Goal: Task Accomplishment & Management: Manage account settings

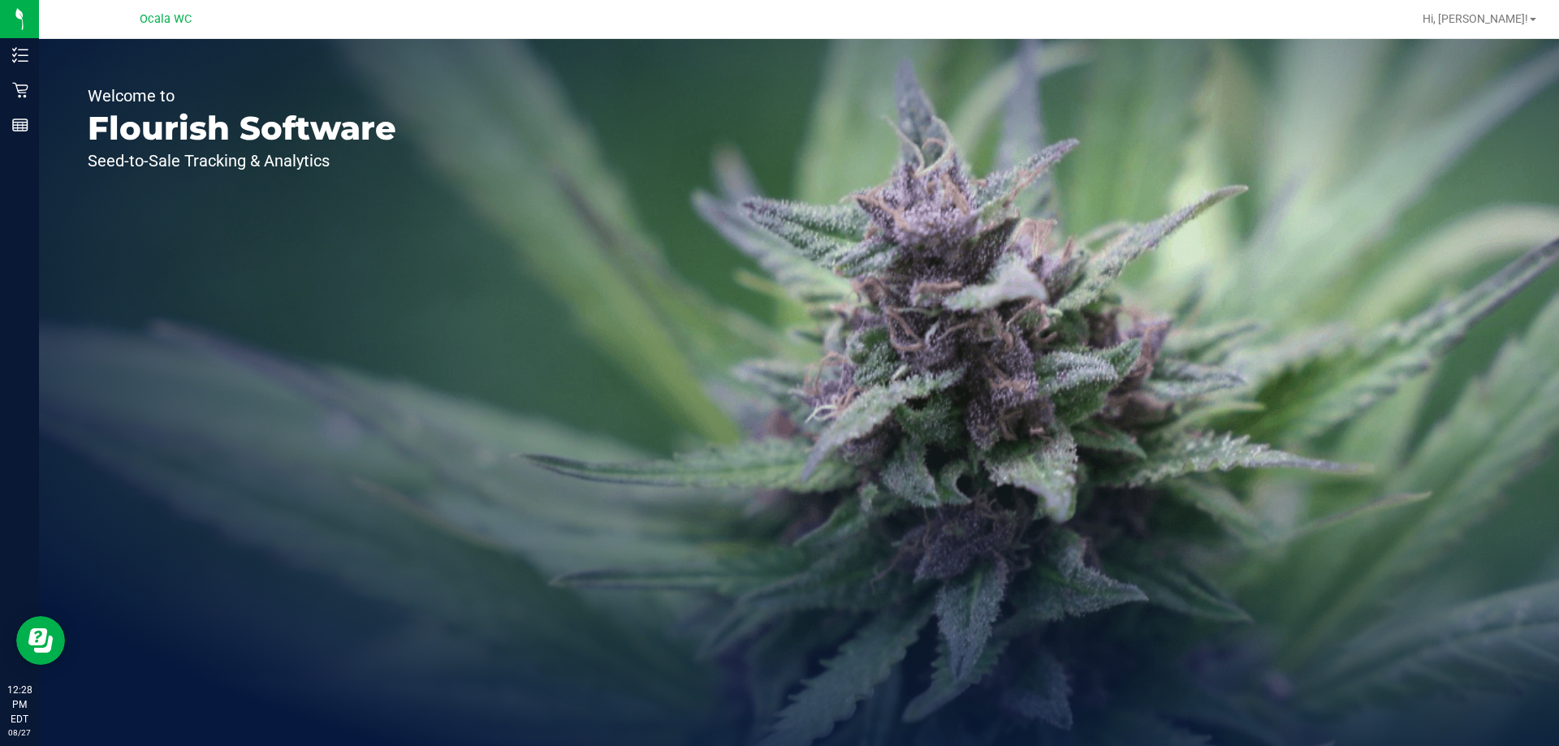
click at [280, 122] on p "Flourish Software" at bounding box center [242, 128] width 309 height 32
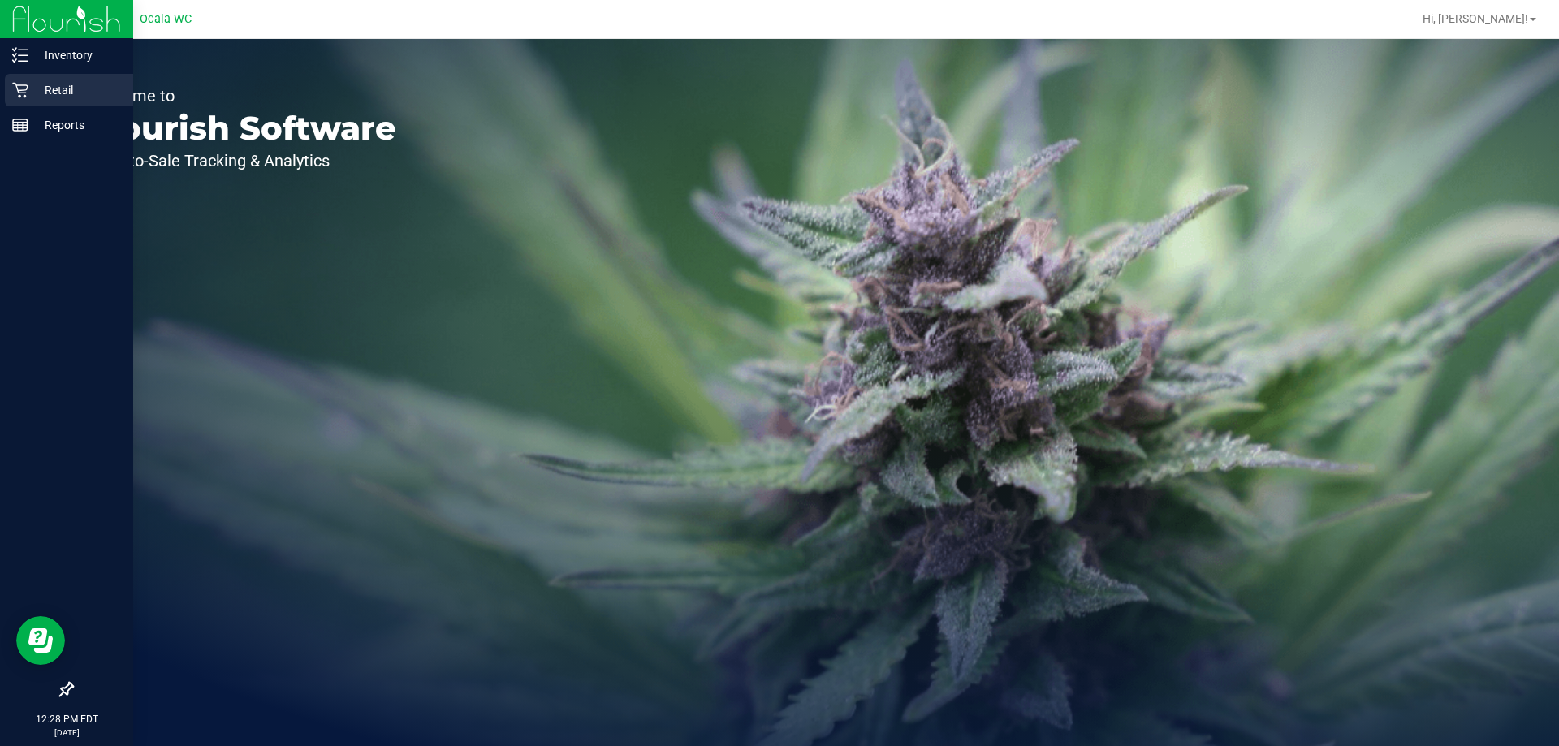
click at [37, 85] on p "Retail" at bounding box center [76, 89] width 97 height 19
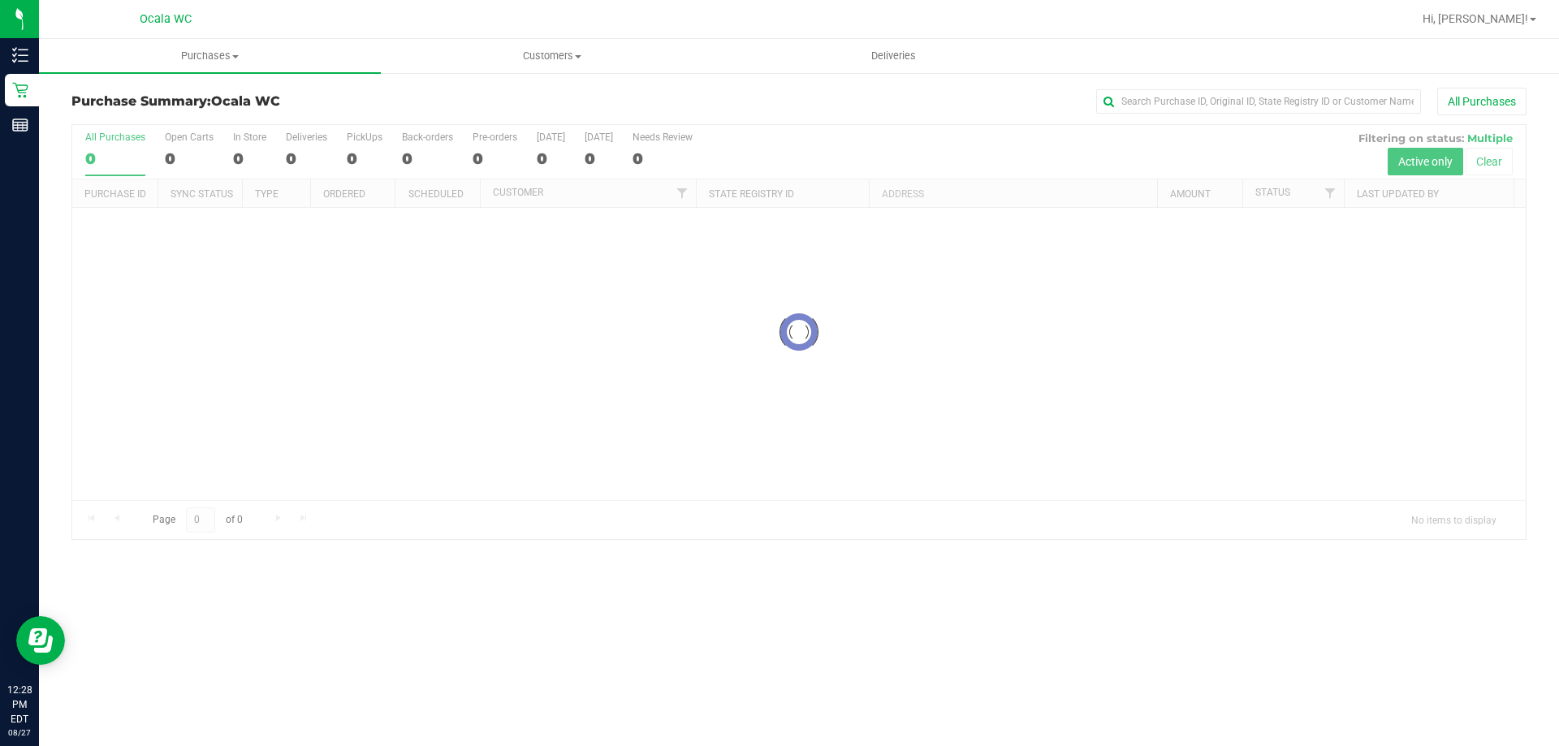
click at [905, 110] on div "All Purchases" at bounding box center [1041, 102] width 971 height 28
click at [575, 96] on div "All Purchases" at bounding box center [1041, 102] width 971 height 28
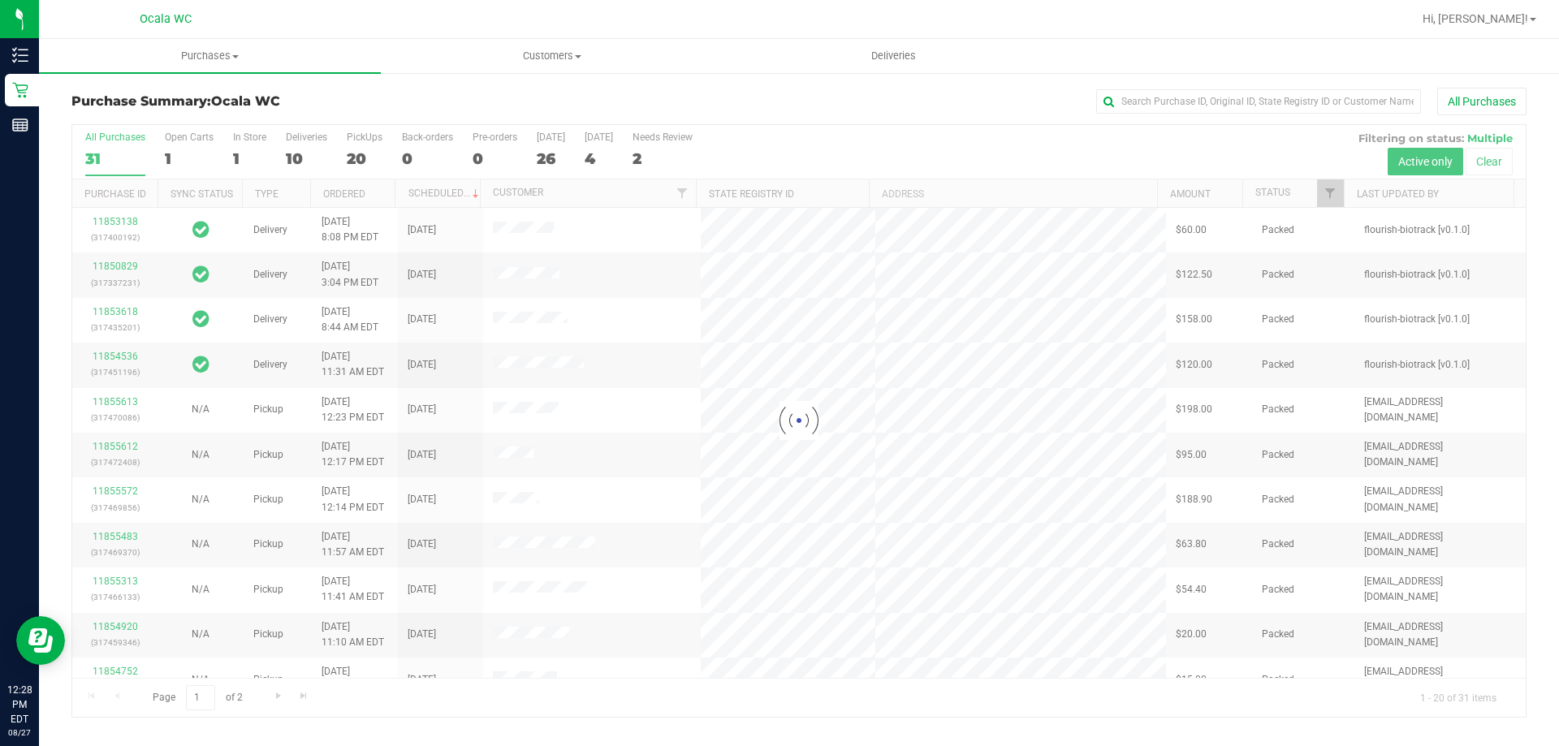
click at [301, 142] on div at bounding box center [799, 421] width 1454 height 592
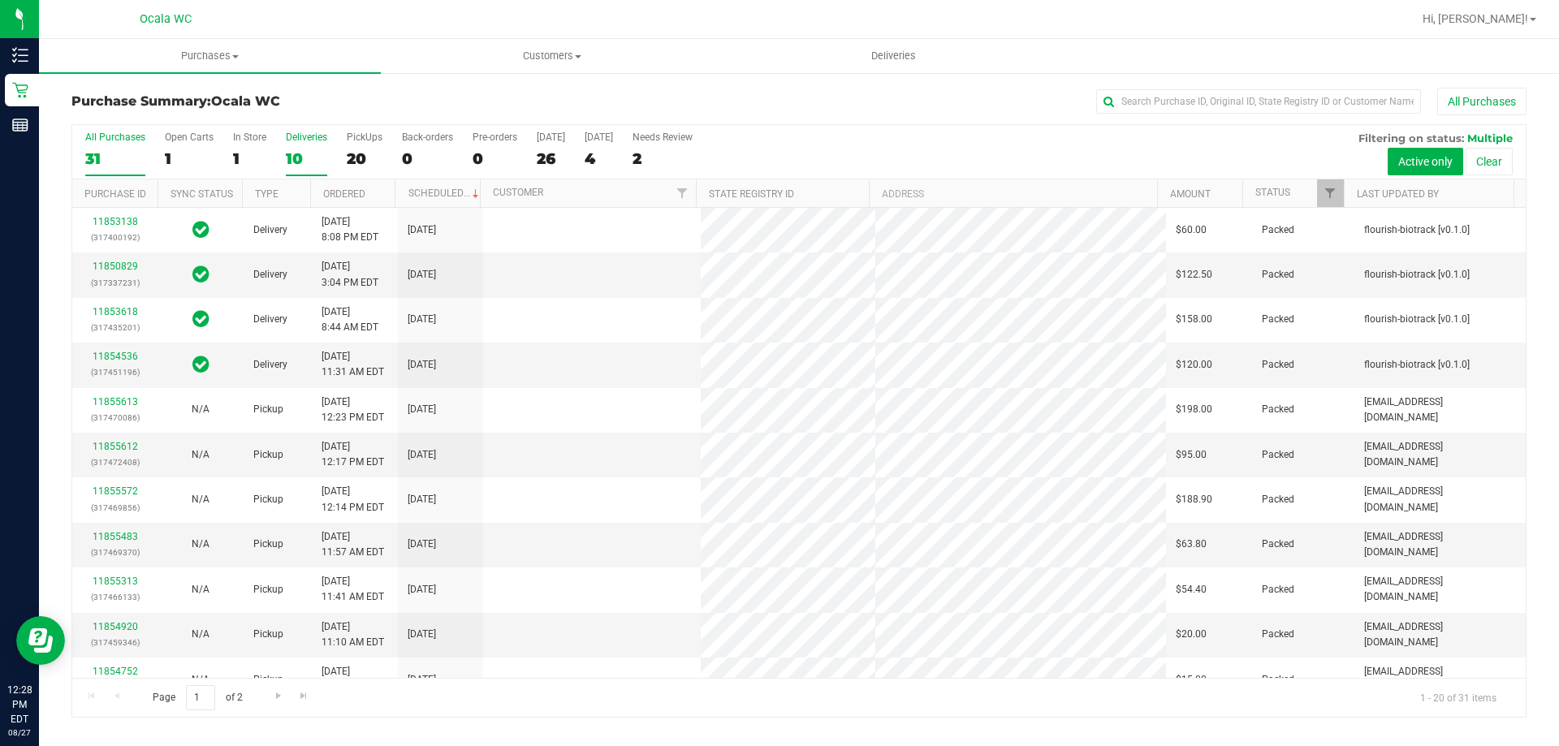
click at [298, 149] on div "10" at bounding box center [306, 158] width 41 height 19
click at [0, 0] on input "Deliveries 10" at bounding box center [0, 0] width 0 height 0
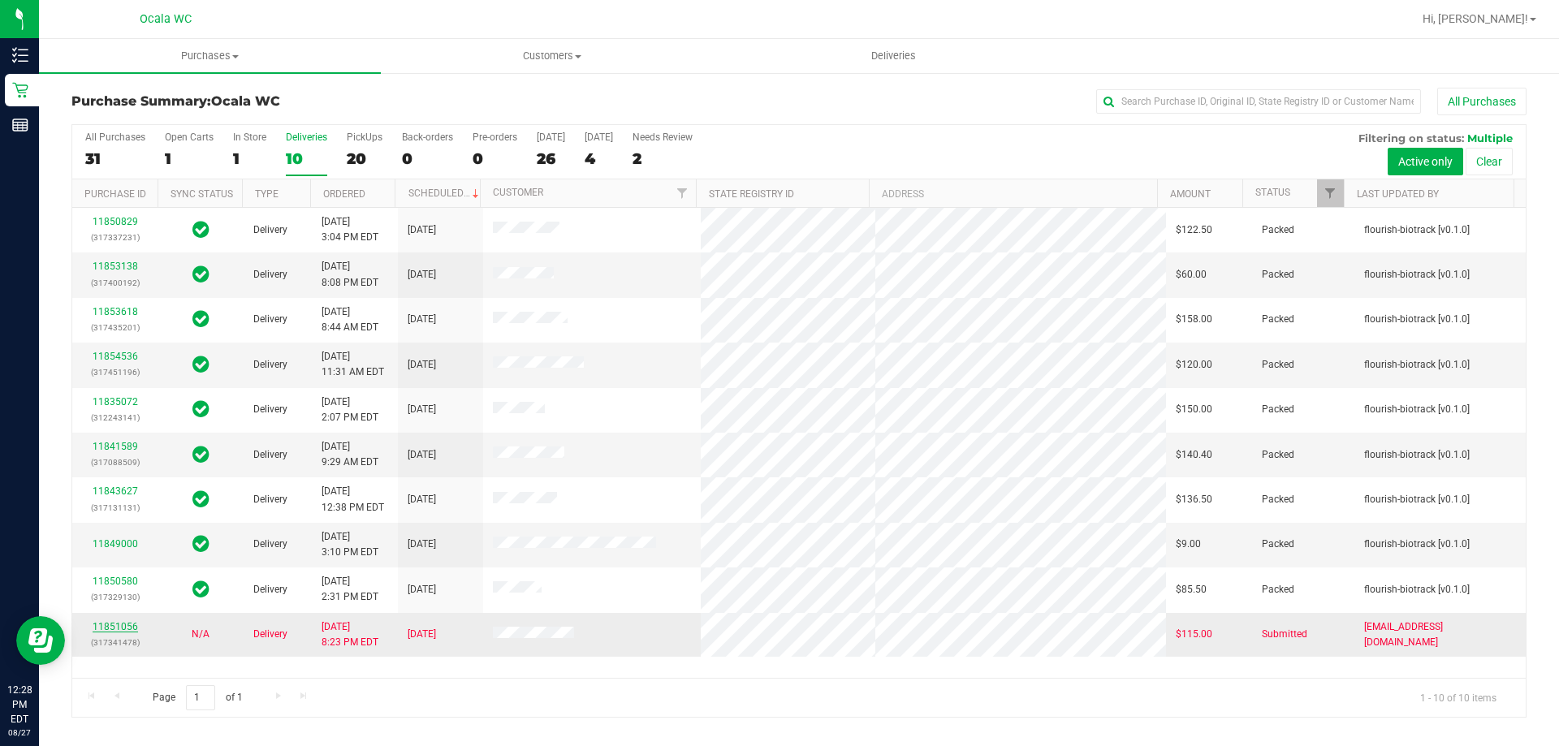
click at [129, 621] on link "11851056" at bounding box center [115, 626] width 45 height 11
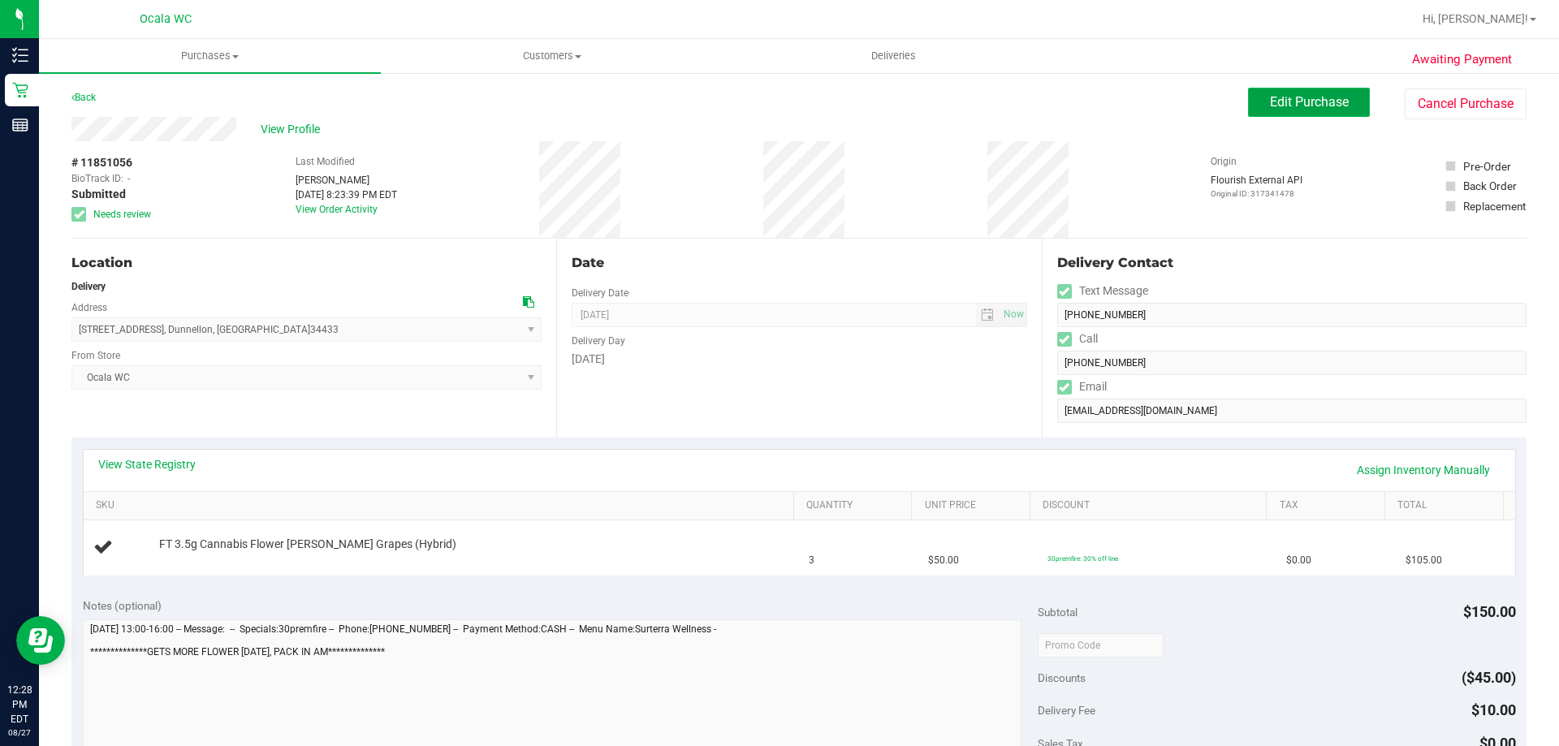
click at [1313, 105] on span "Edit Purchase" at bounding box center [1309, 101] width 79 height 15
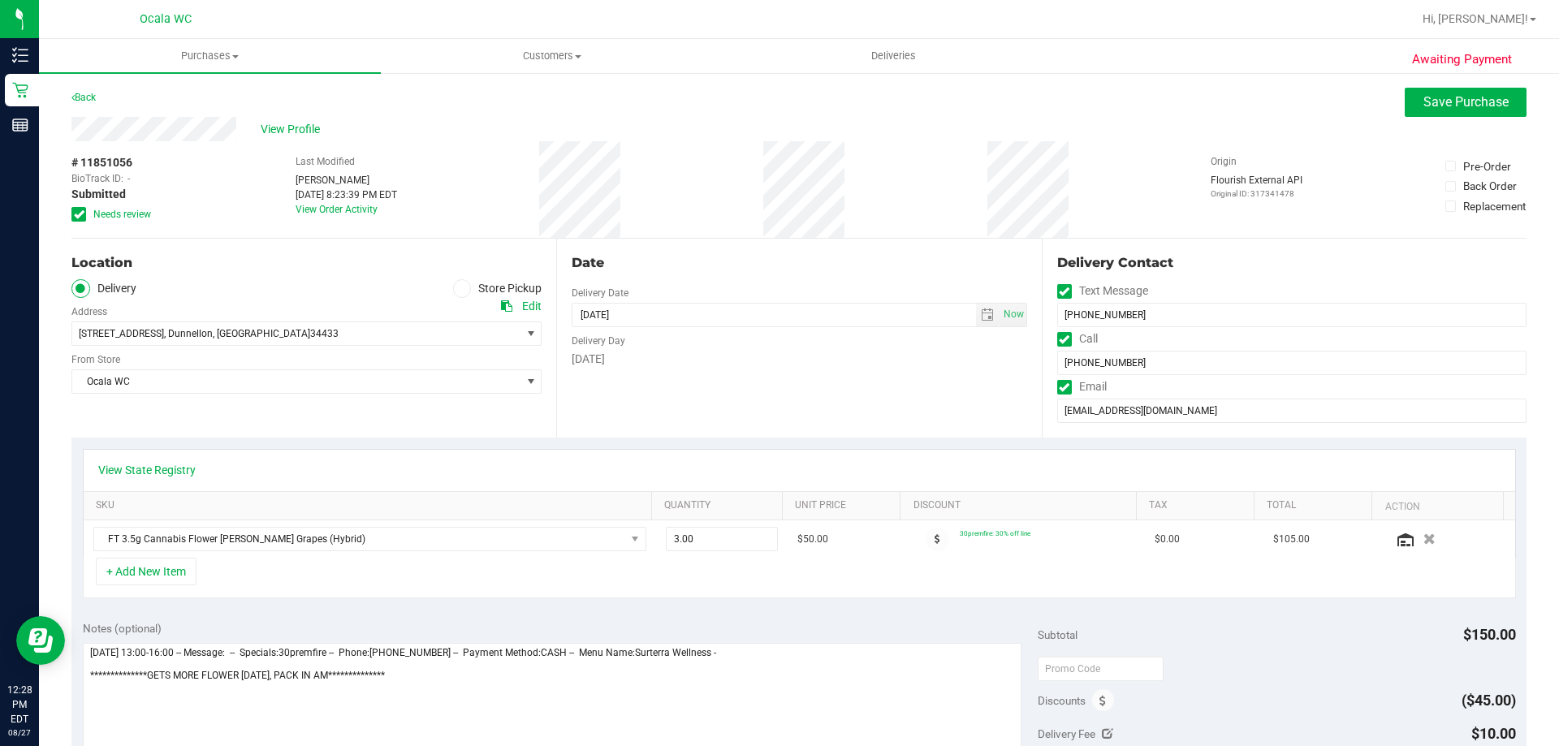
click at [75, 214] on icon at bounding box center [79, 214] width 11 height 0
click at [0, 0] on input "Needs review" at bounding box center [0, 0] width 0 height 0
click at [1248, 105] on div "Back Save Purchase" at bounding box center [798, 102] width 1455 height 29
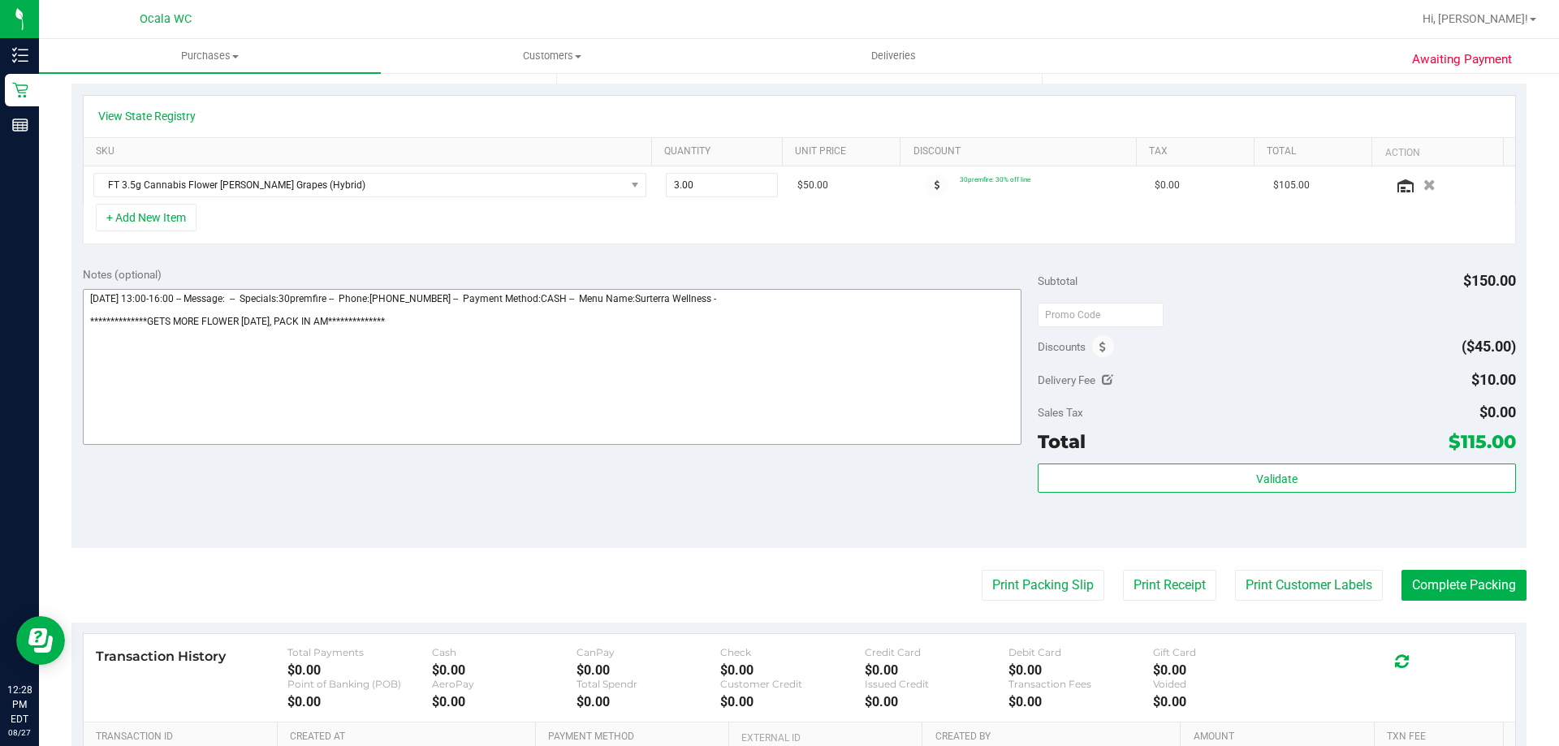
scroll to position [325, 0]
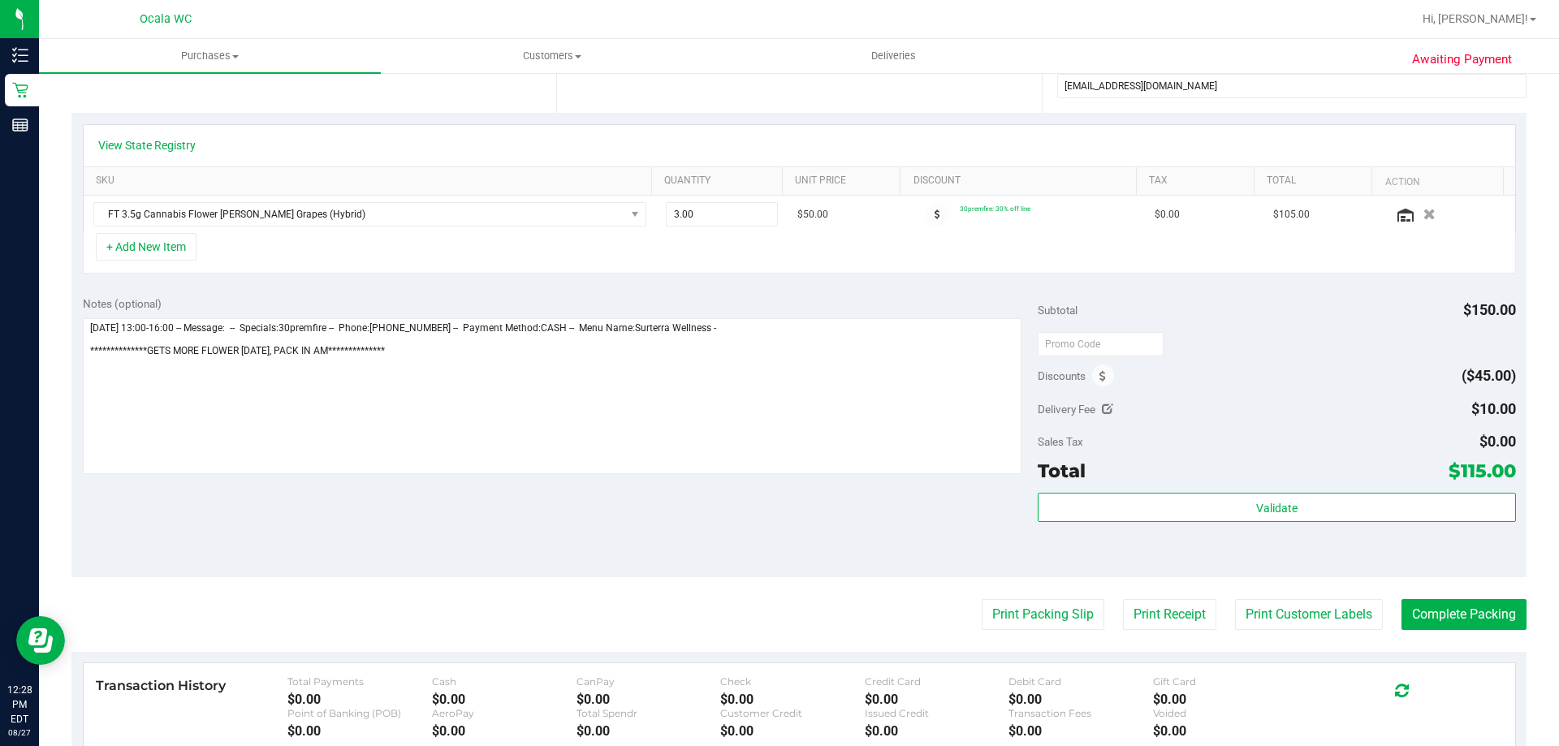
click at [1245, 268] on div "+ Add New Item" at bounding box center [800, 253] width 1434 height 41
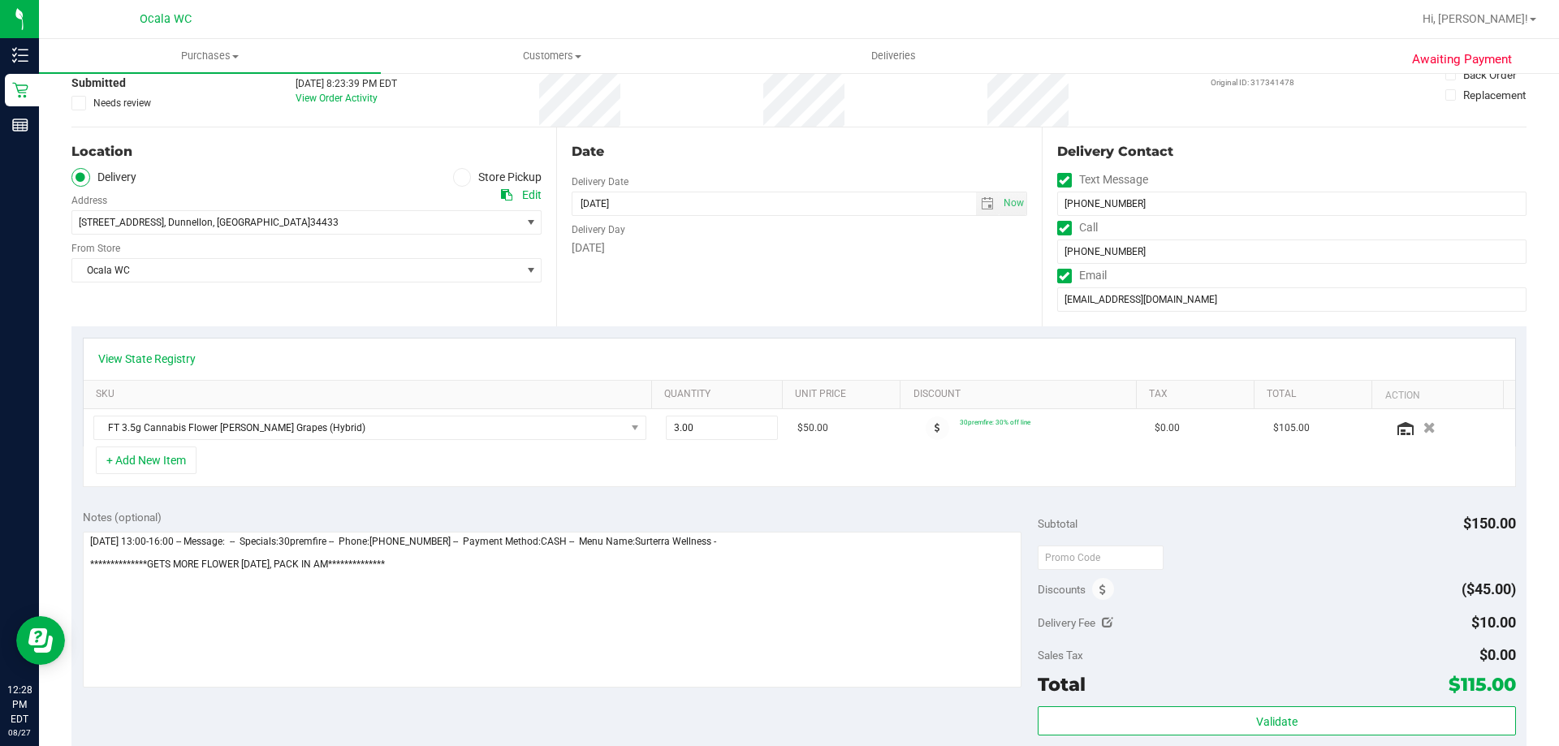
scroll to position [0, 0]
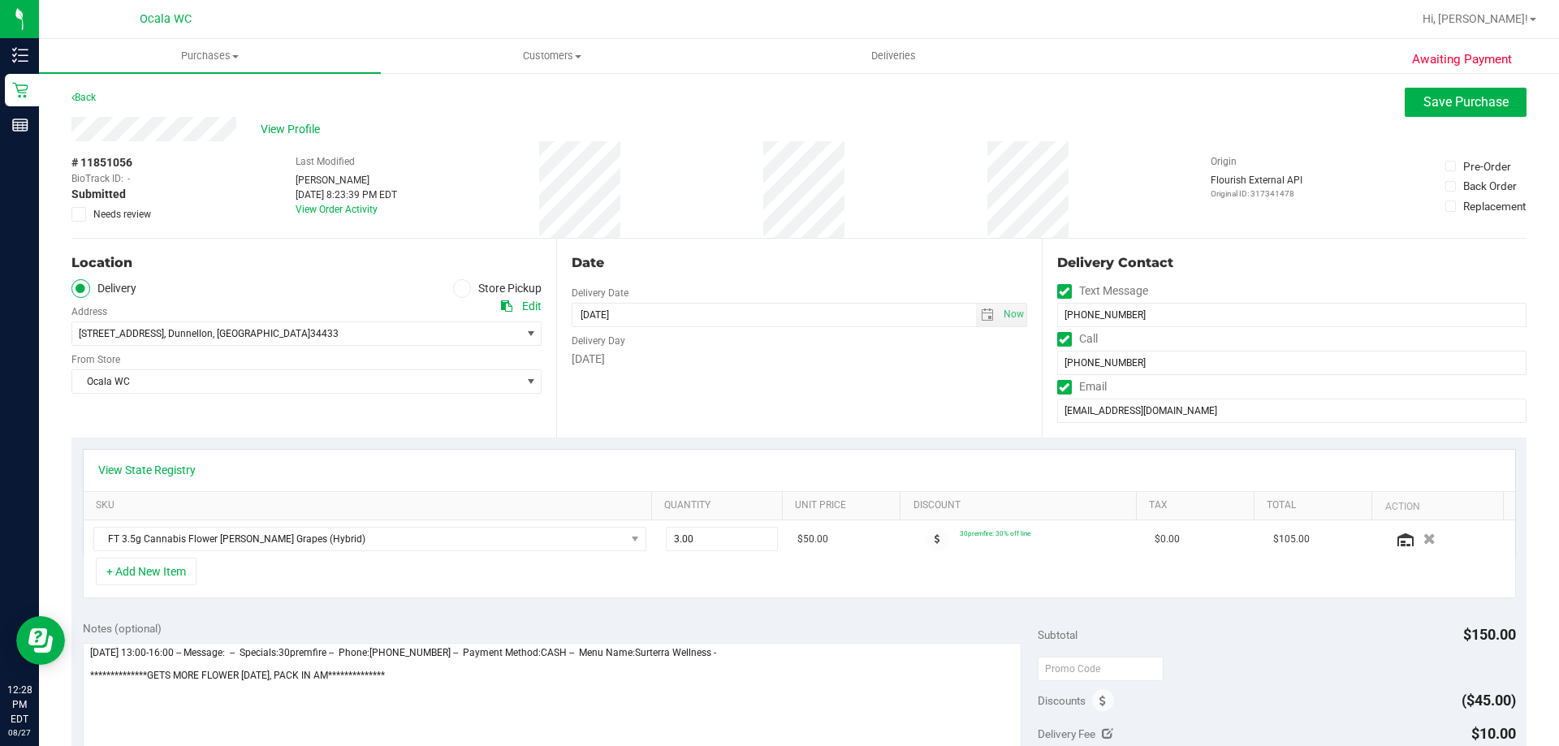
click at [1233, 88] on div "Back Save Purchase" at bounding box center [798, 102] width 1455 height 29
click at [1467, 109] on span "Save Purchase" at bounding box center [1466, 101] width 85 height 15
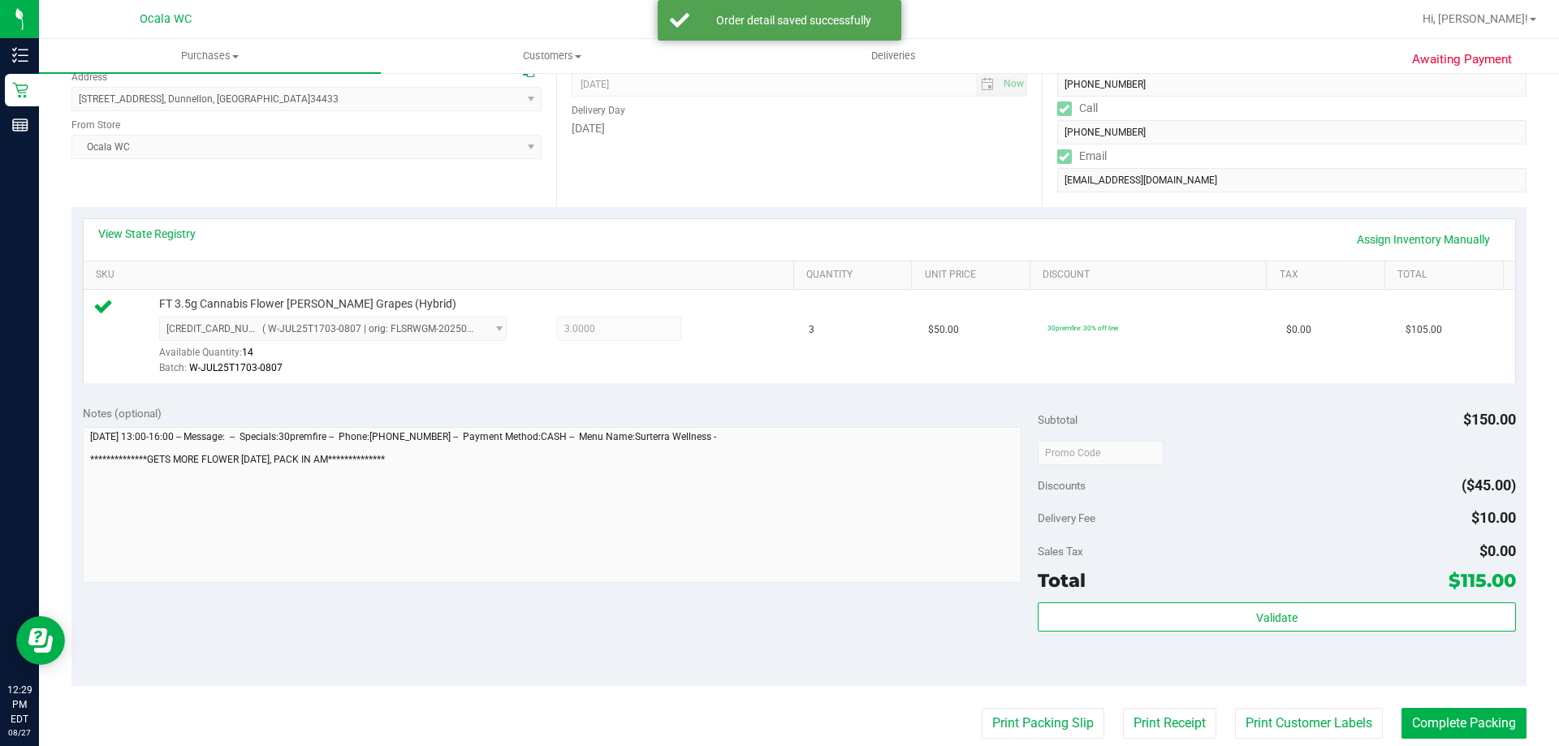
scroll to position [322, 0]
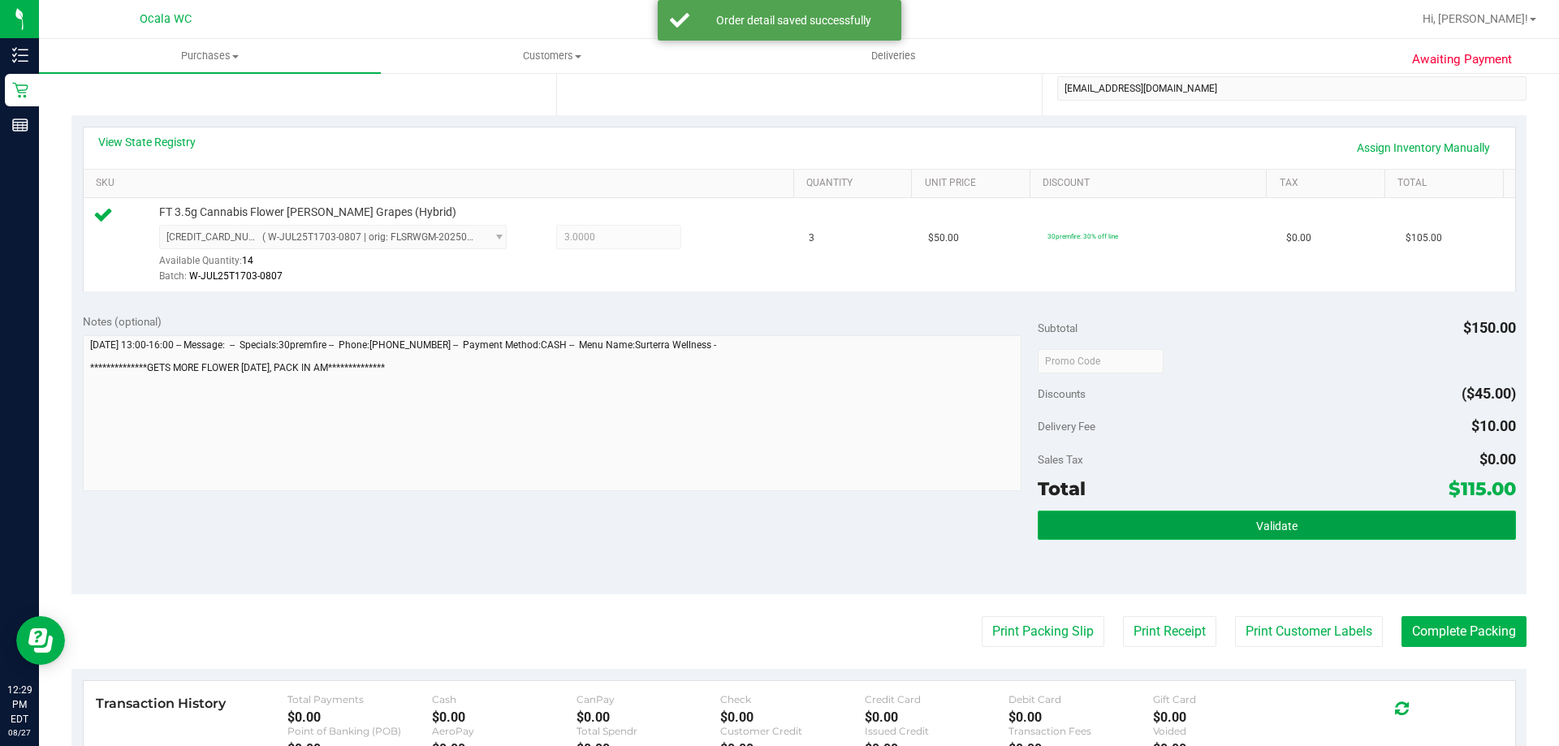
click at [1382, 522] on button "Validate" at bounding box center [1277, 525] width 478 height 29
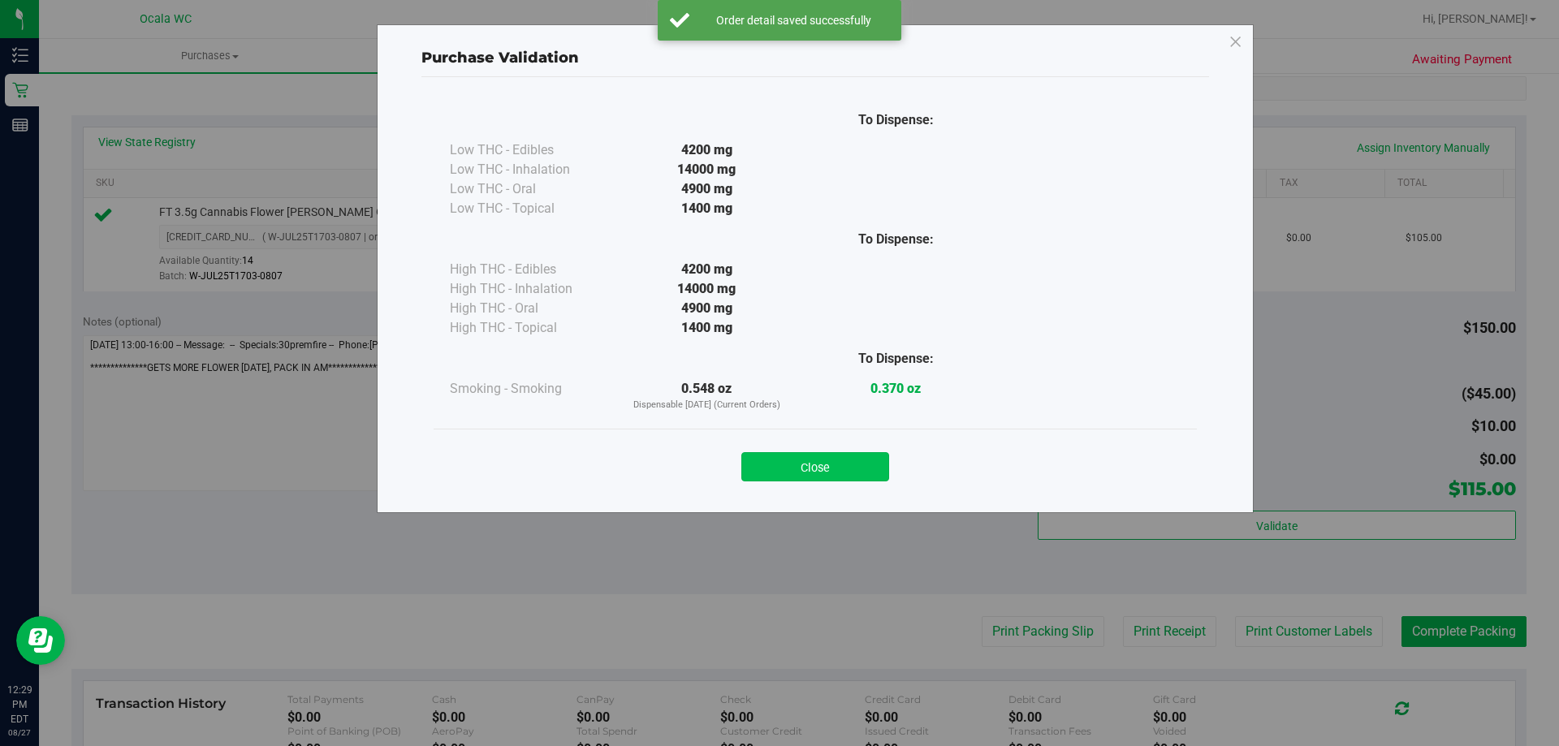
click at [830, 472] on button "Close" at bounding box center [816, 466] width 148 height 29
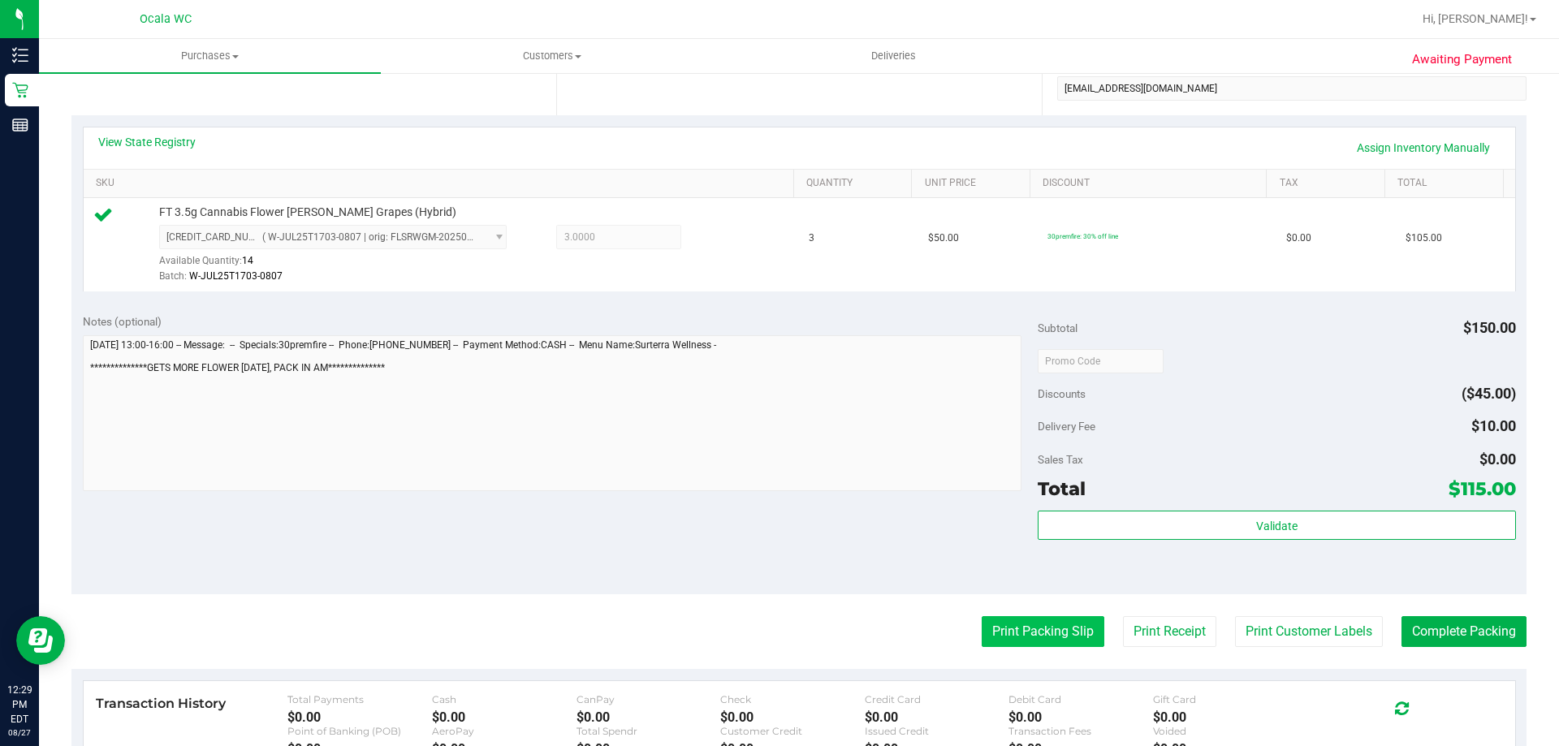
click at [1068, 635] on button "Print Packing Slip" at bounding box center [1043, 631] width 123 height 31
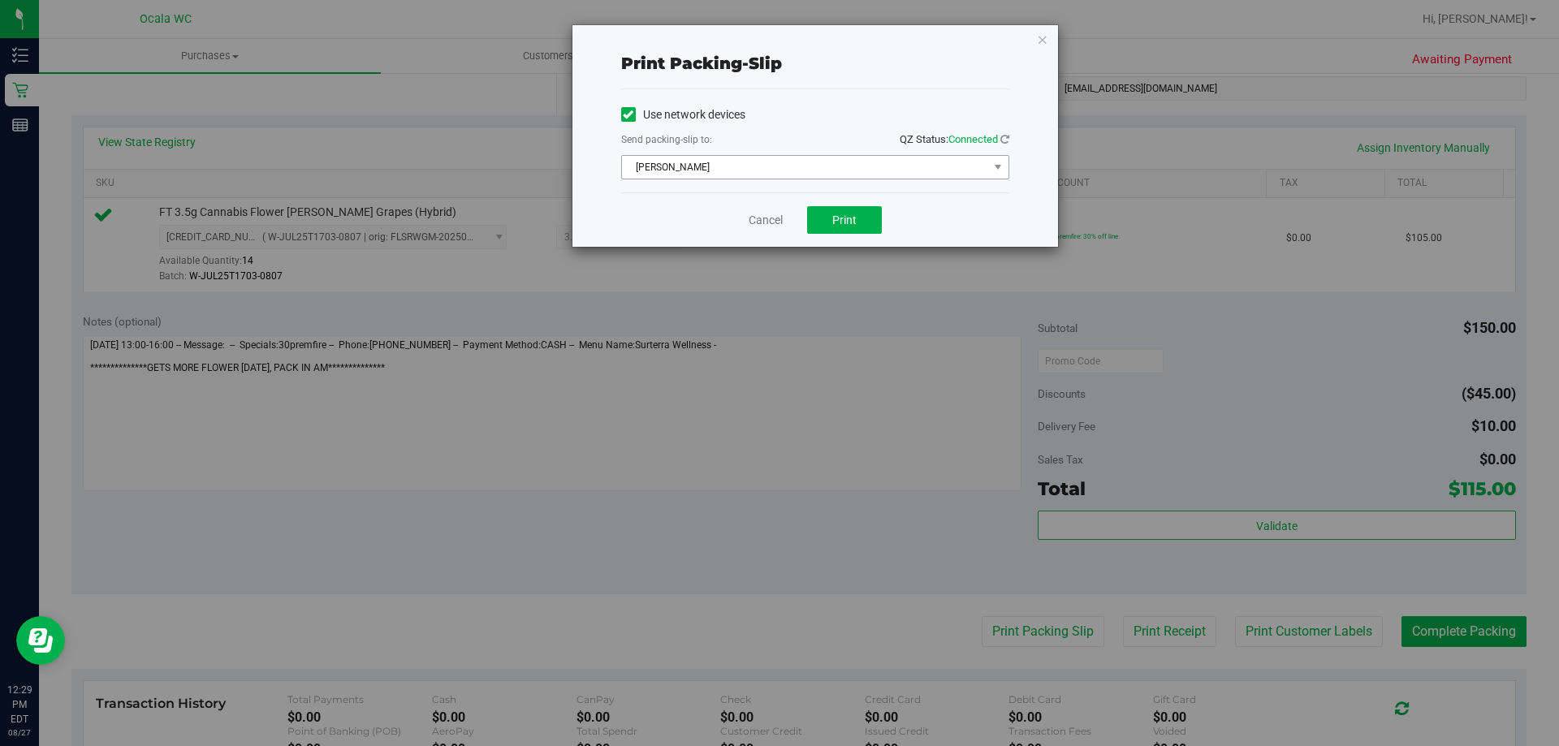
click at [753, 175] on span "[PERSON_NAME]" at bounding box center [805, 167] width 366 height 23
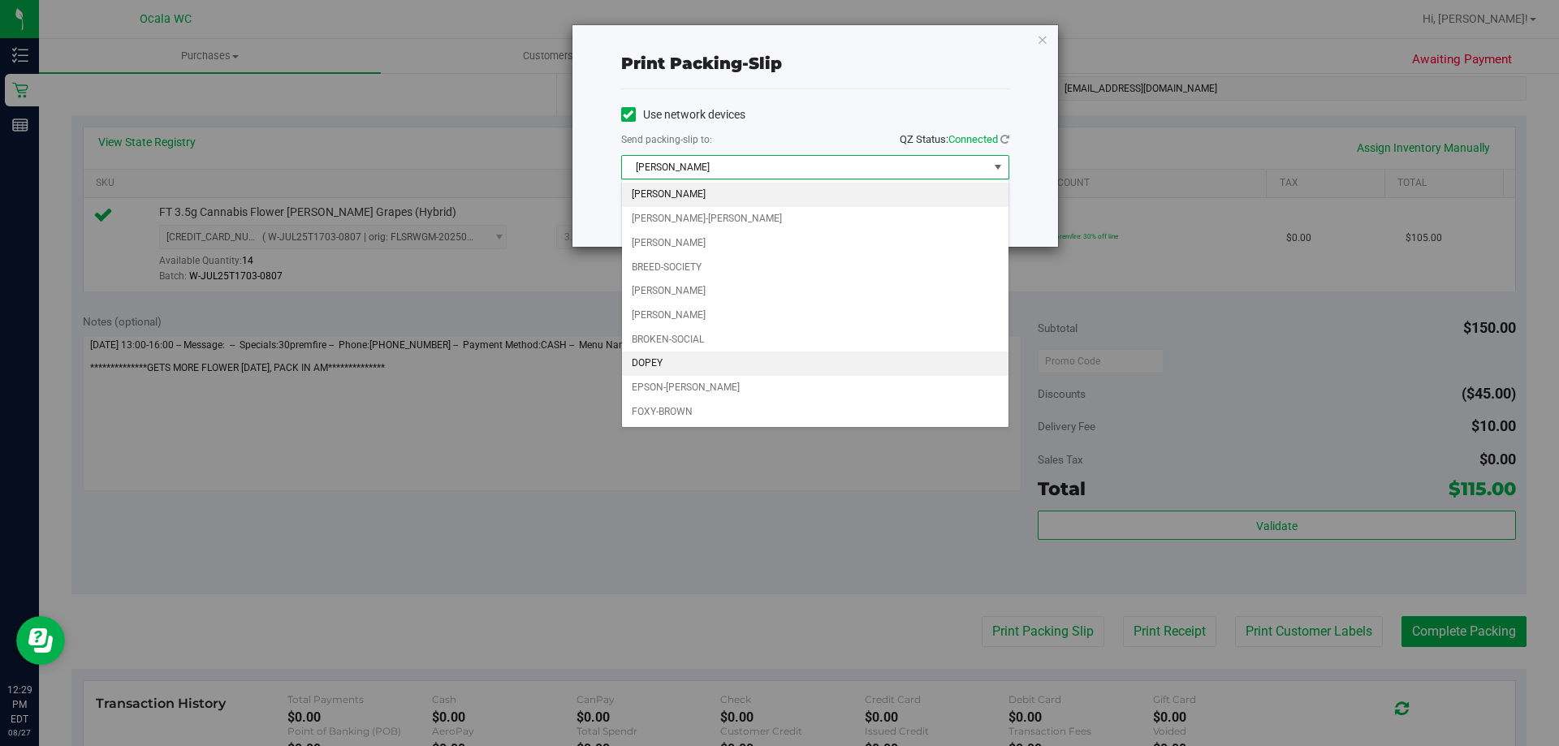
click at [685, 361] on li "DOPEY" at bounding box center [815, 364] width 387 height 24
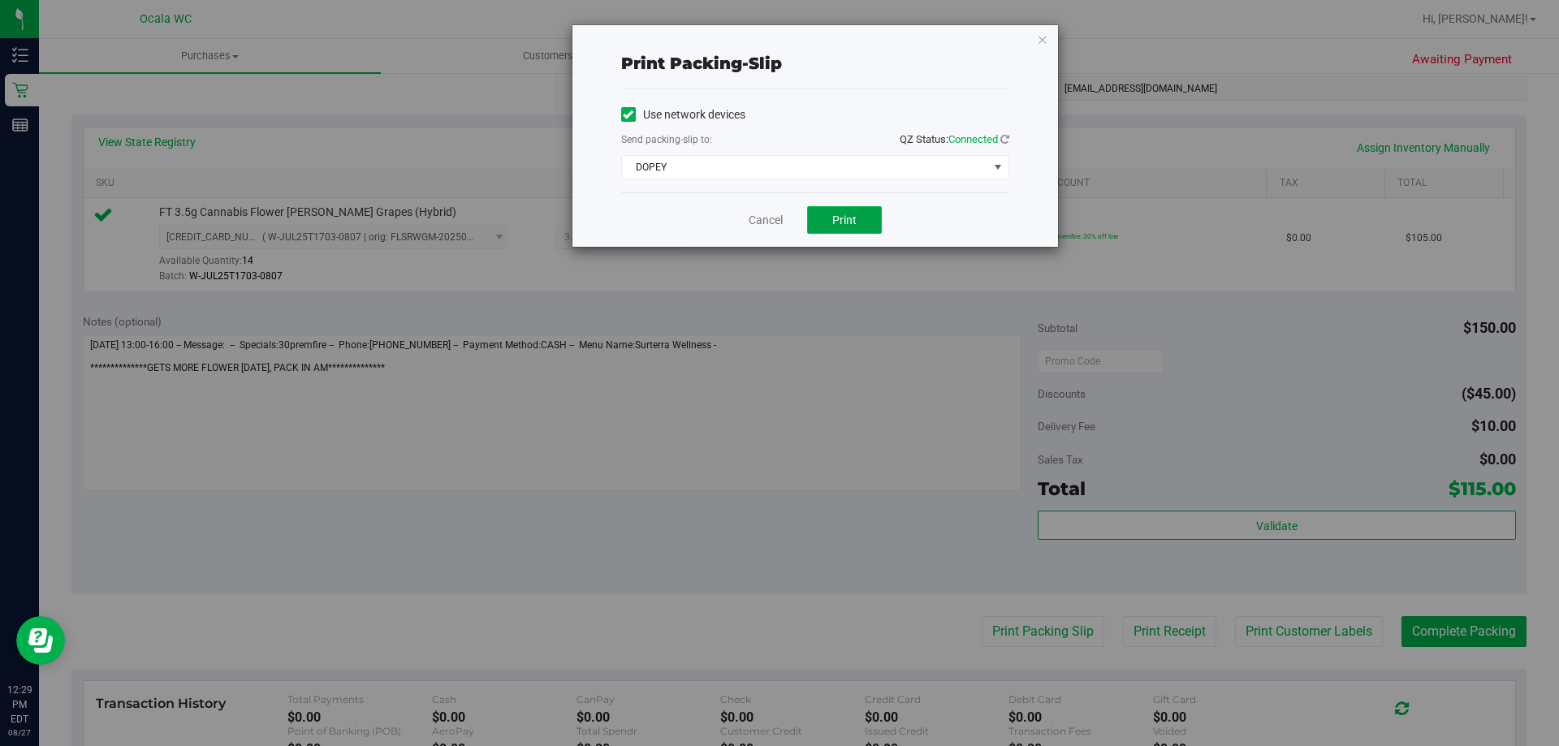
click at [837, 222] on span "Print" at bounding box center [845, 220] width 24 height 13
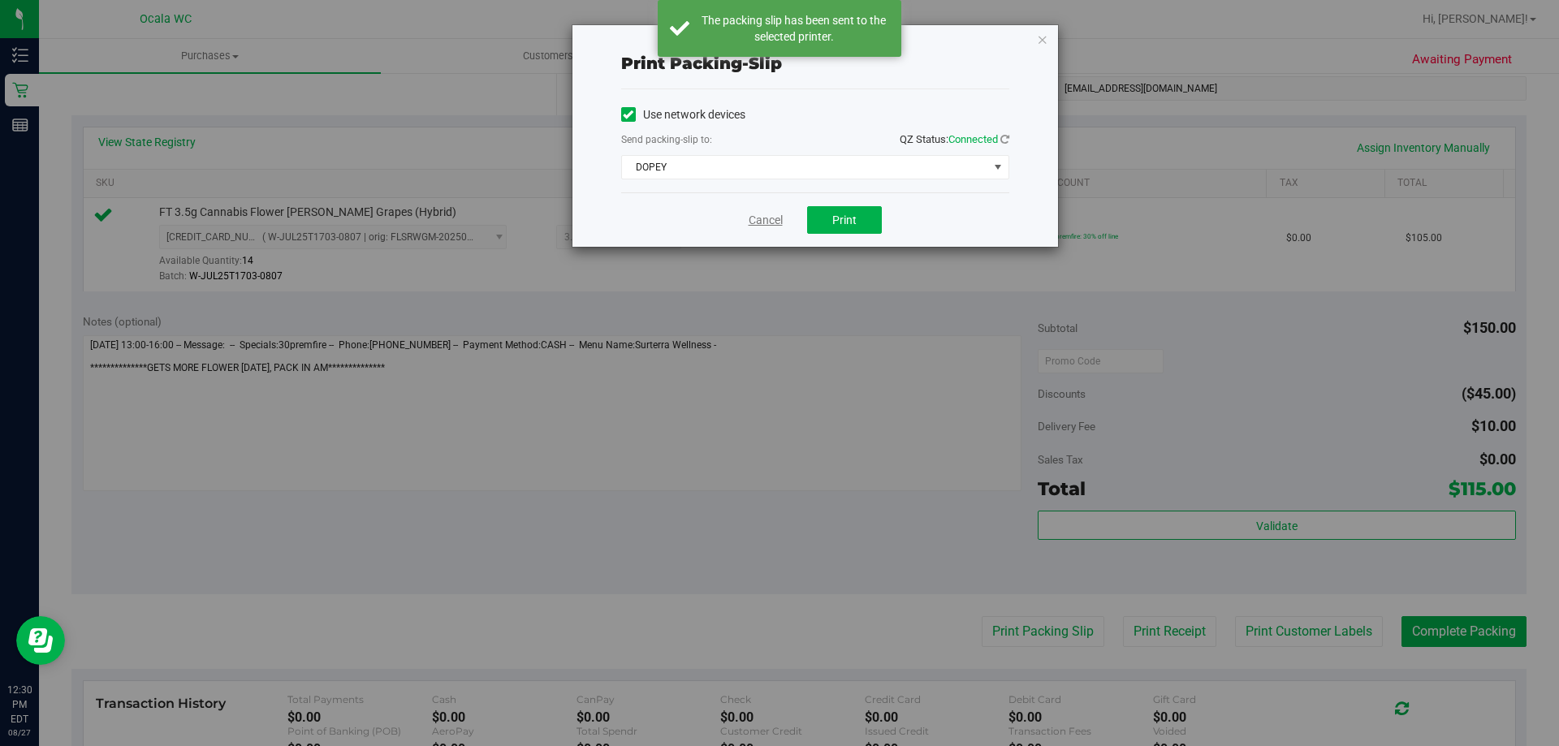
click at [759, 215] on link "Cancel" at bounding box center [766, 220] width 34 height 17
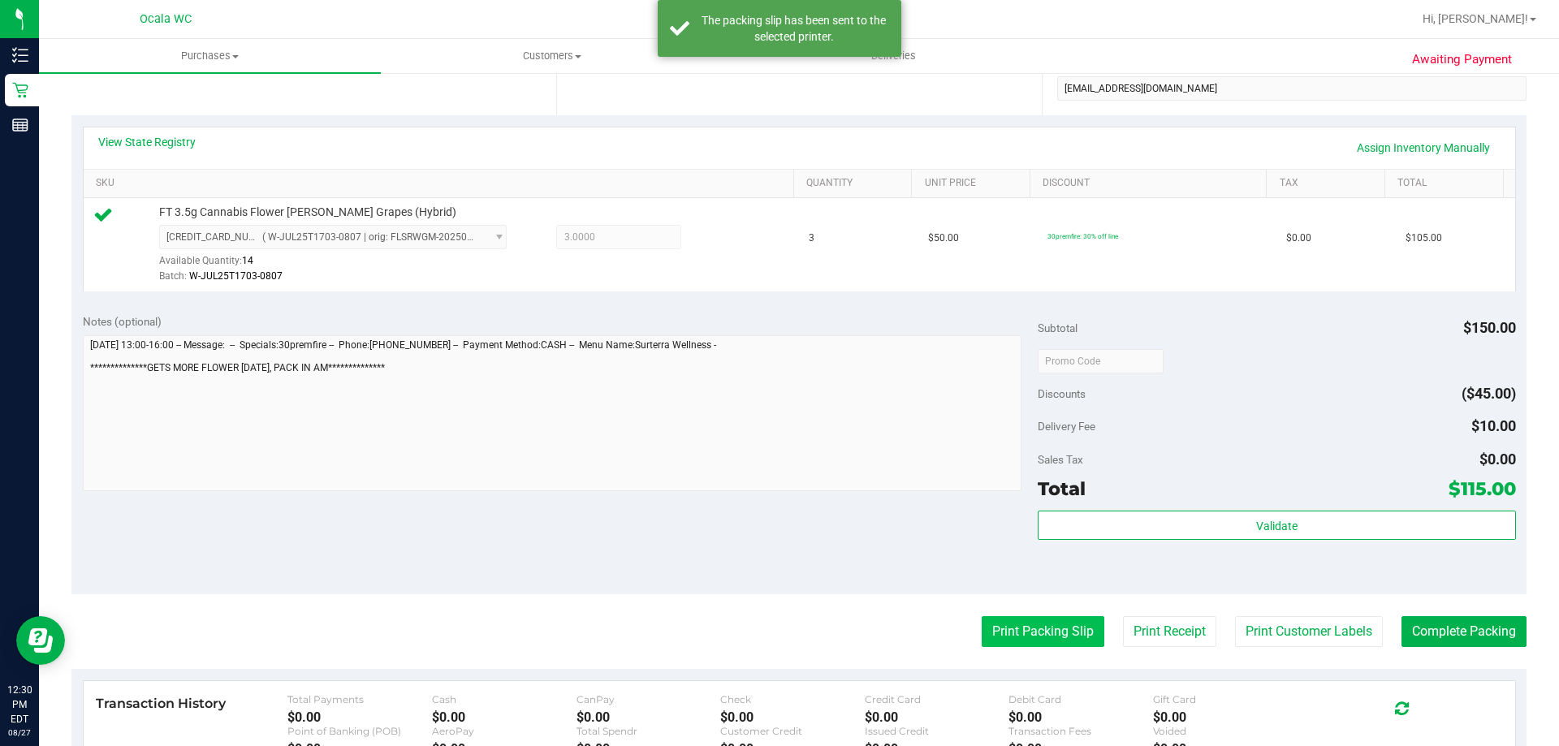
click at [1037, 629] on button "Print Packing Slip" at bounding box center [1043, 631] width 123 height 31
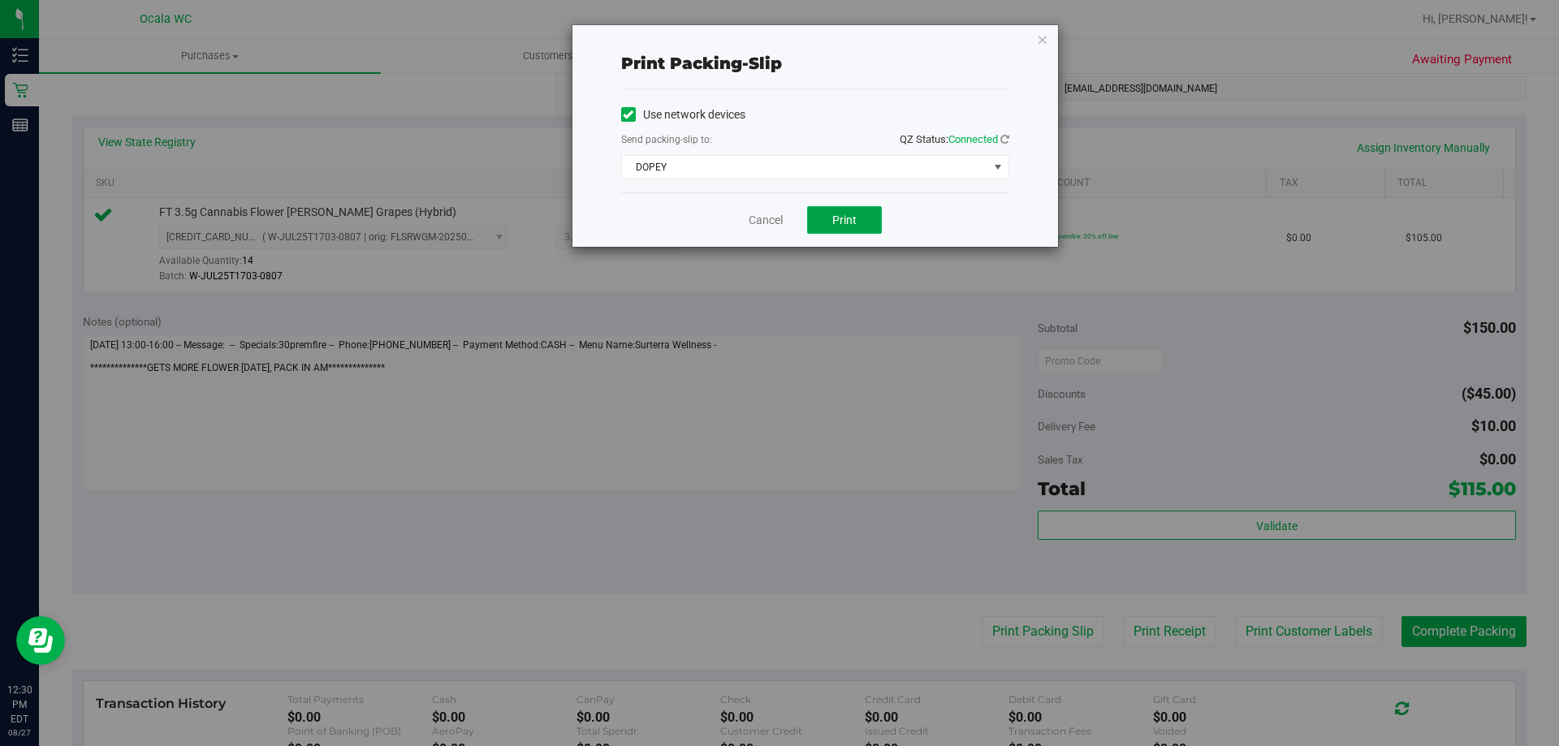
click at [841, 217] on span "Print" at bounding box center [845, 220] width 24 height 13
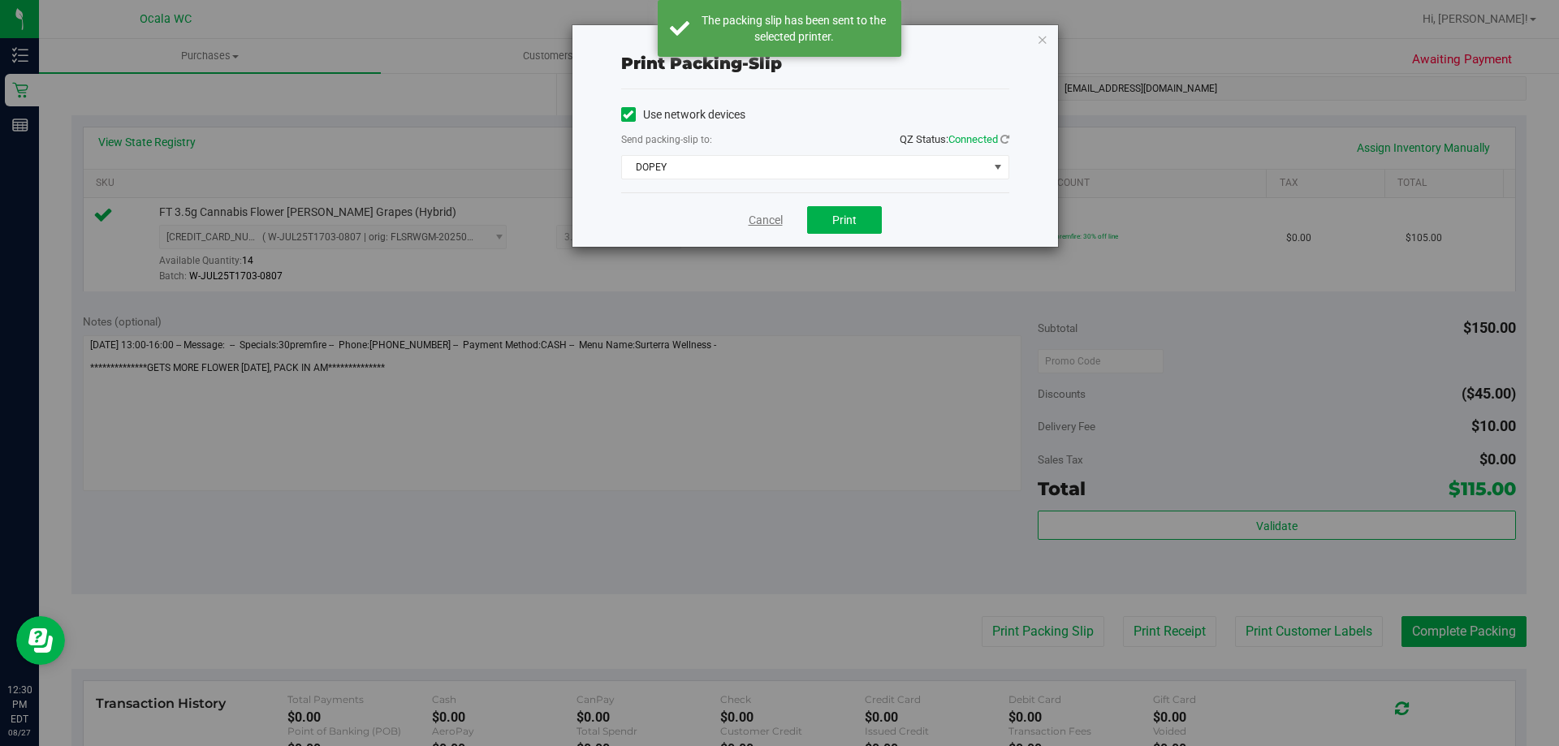
click at [768, 223] on link "Cancel" at bounding box center [766, 220] width 34 height 17
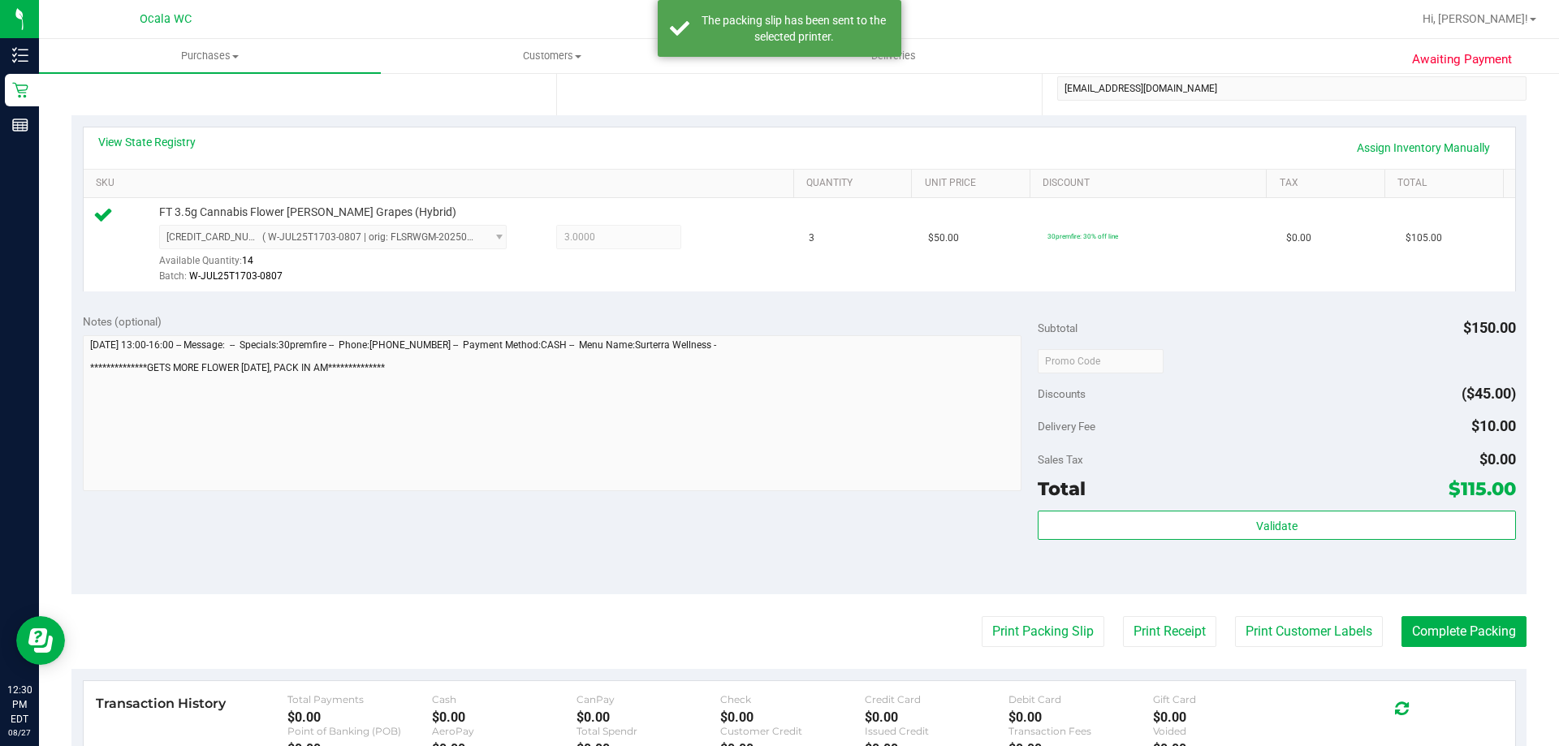
click at [1139, 579] on div "Validate" at bounding box center [1277, 547] width 478 height 73
click at [1154, 637] on button "Print Receipt" at bounding box center [1169, 631] width 93 height 31
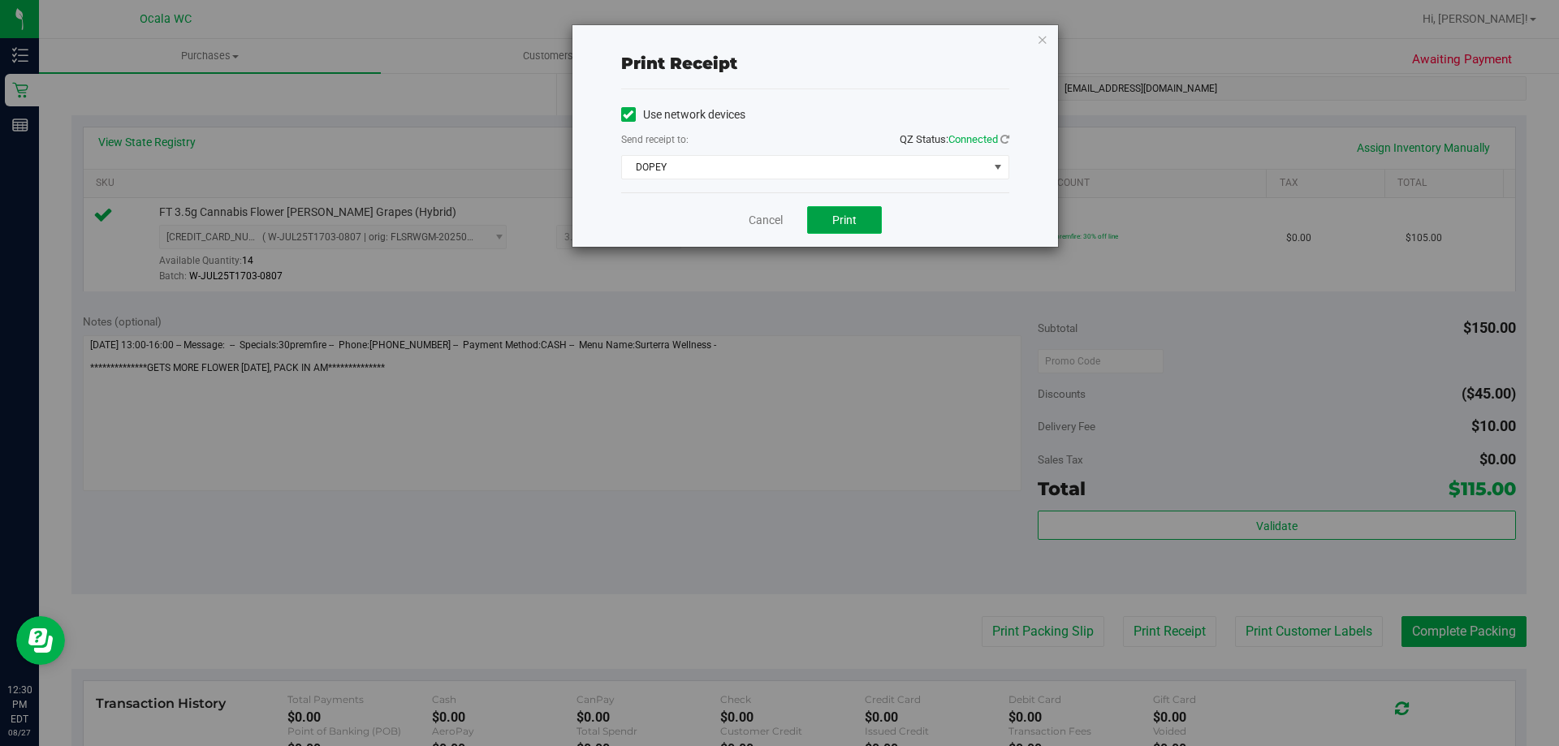
click at [852, 227] on button "Print" at bounding box center [844, 220] width 75 height 28
click at [778, 220] on link "Cancel" at bounding box center [766, 220] width 34 height 17
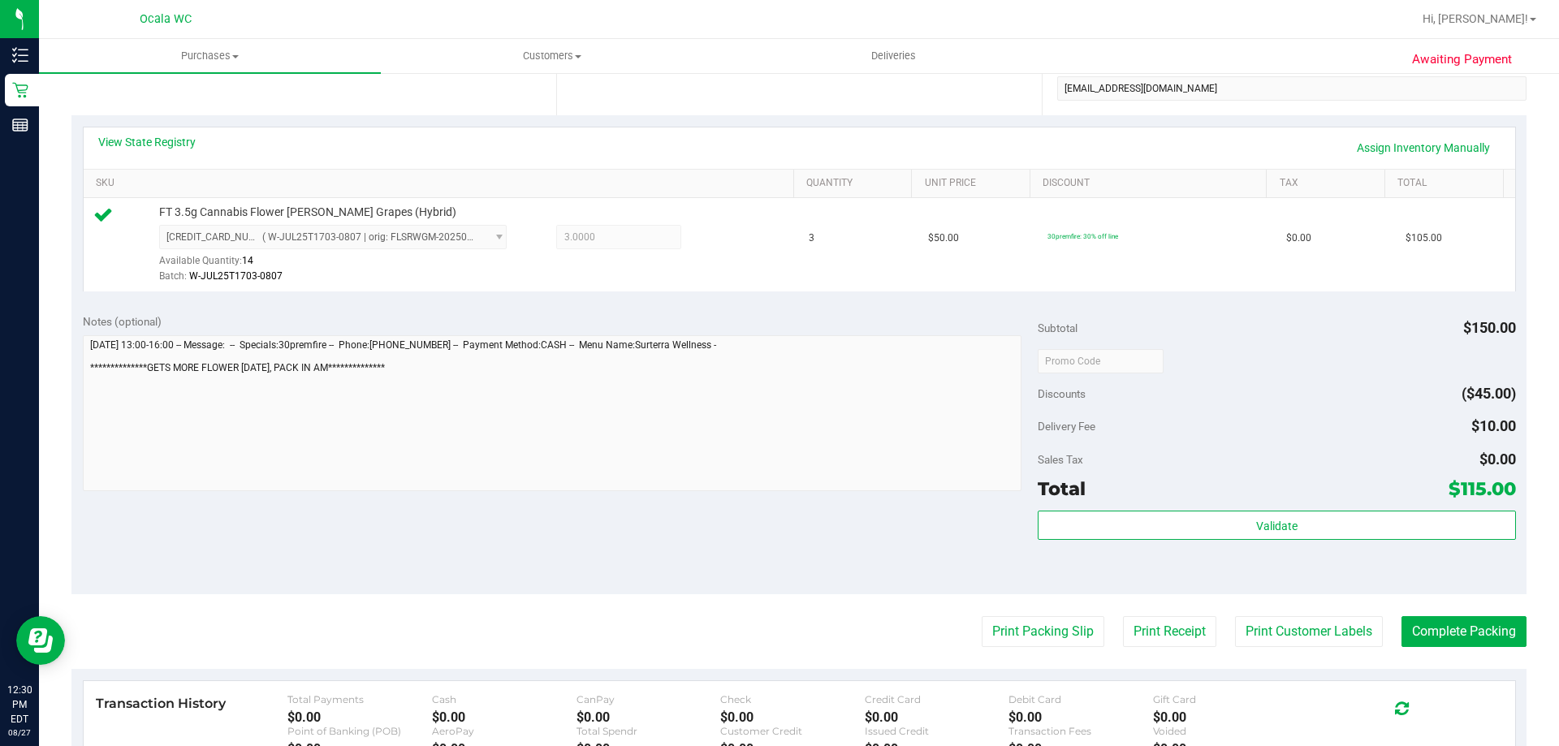
click at [859, 551] on div "Notes (optional) Subtotal $150.00 Discounts ($45.00) Delivery Fee $10.00 Sales …" at bounding box center [798, 448] width 1455 height 292
click at [976, 569] on div "Notes (optional) Subtotal $150.00 Discounts ($45.00) Delivery Fee $10.00 Sales …" at bounding box center [798, 448] width 1455 height 292
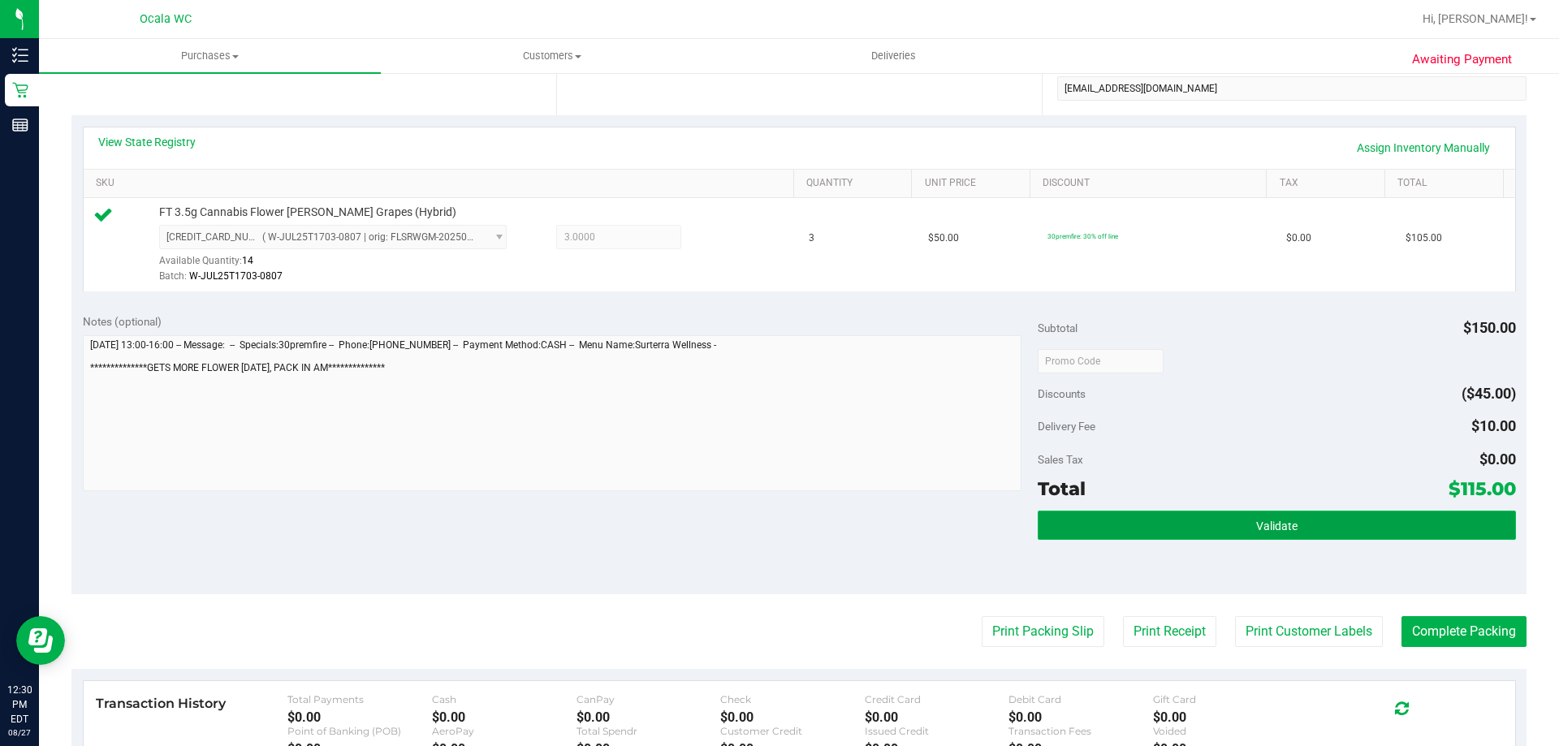
click at [1130, 525] on button "Validate" at bounding box center [1277, 525] width 478 height 29
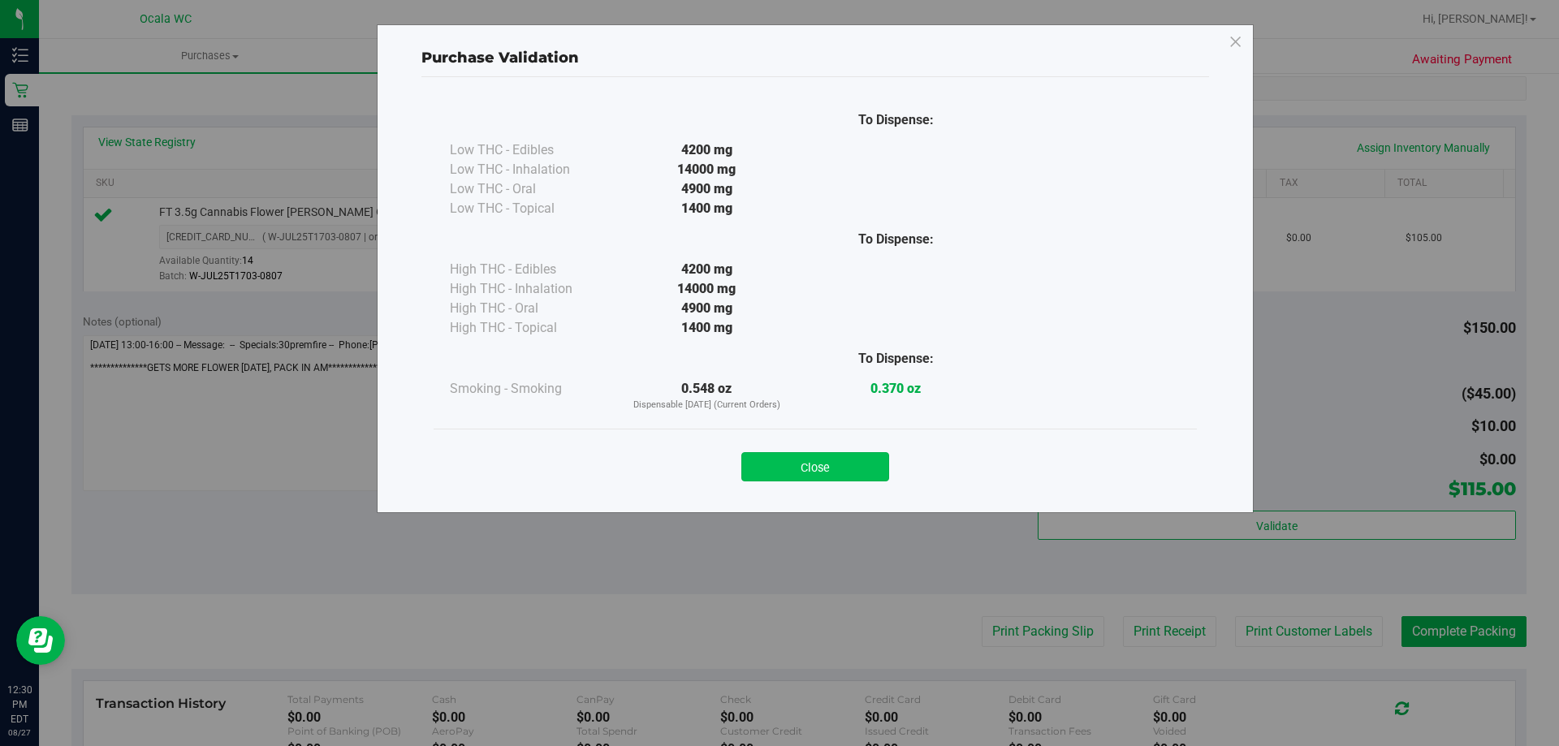
click at [834, 454] on button "Close" at bounding box center [816, 466] width 148 height 29
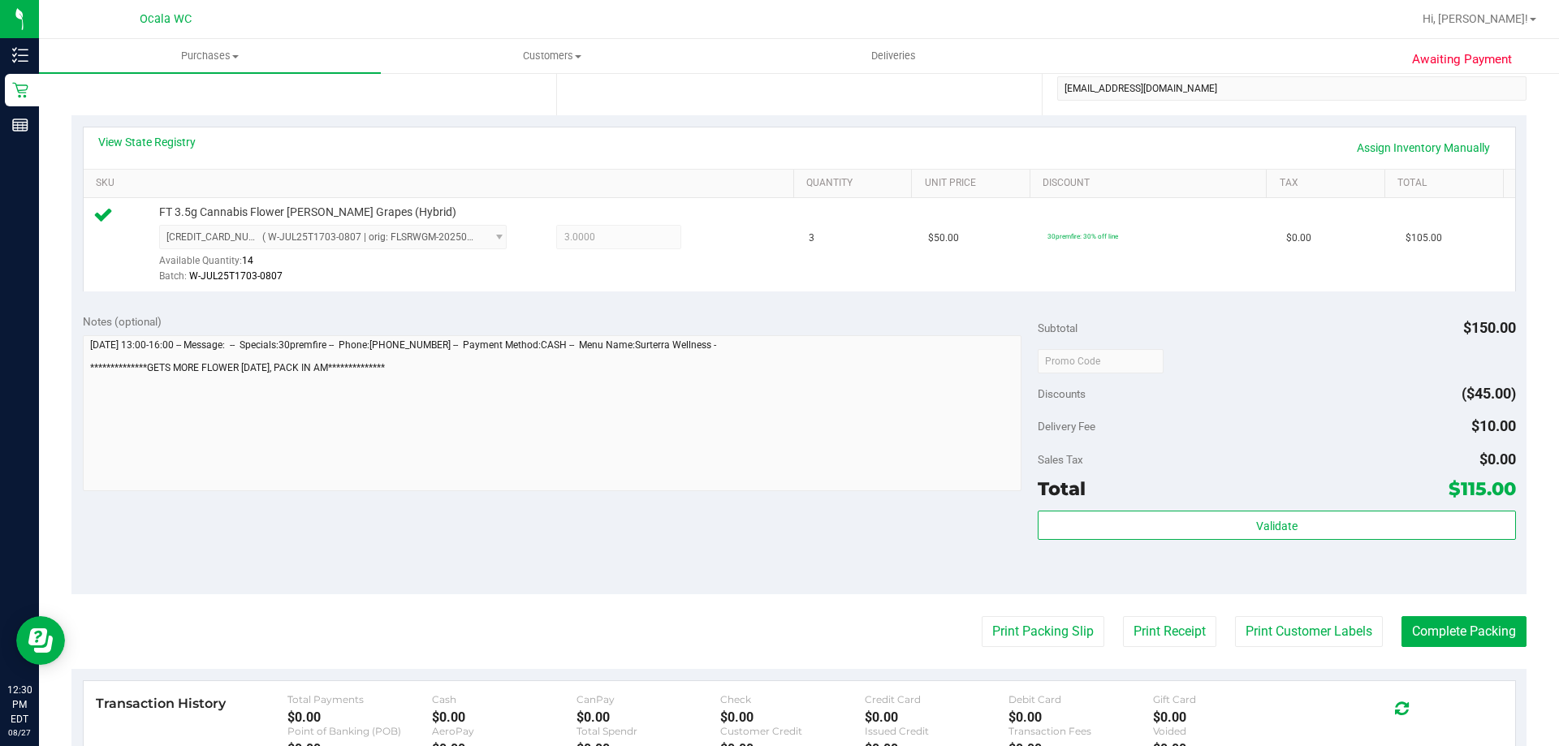
click at [897, 549] on div "Notes (optional) Subtotal $150.00 Discounts ($45.00) Delivery Fee $10.00 Sales …" at bounding box center [798, 448] width 1455 height 292
click at [1460, 617] on button "Complete Packing" at bounding box center [1464, 631] width 125 height 31
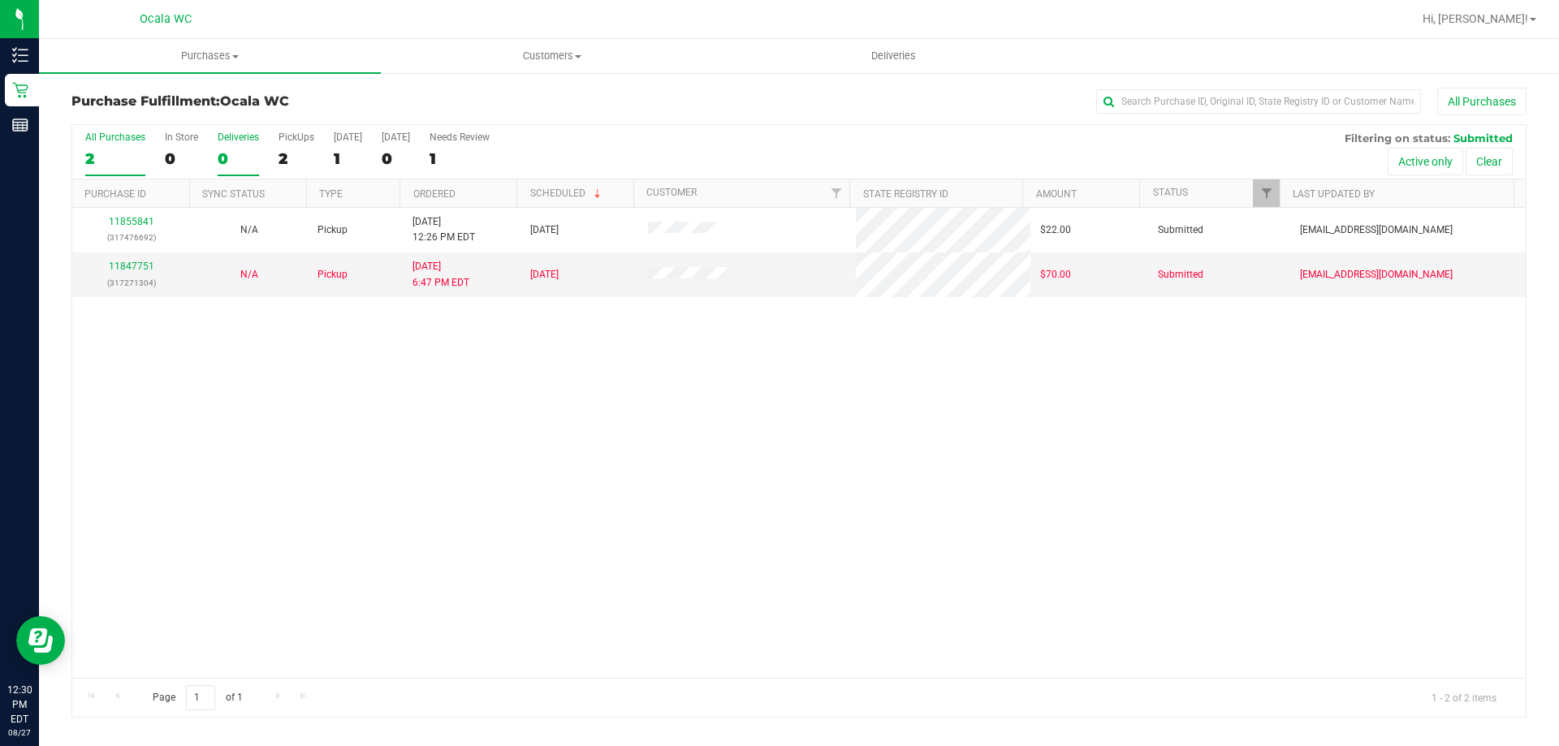
click at [223, 141] on div "Deliveries" at bounding box center [238, 137] width 41 height 11
click at [0, 0] on input "Deliveries 0" at bounding box center [0, 0] width 0 height 0
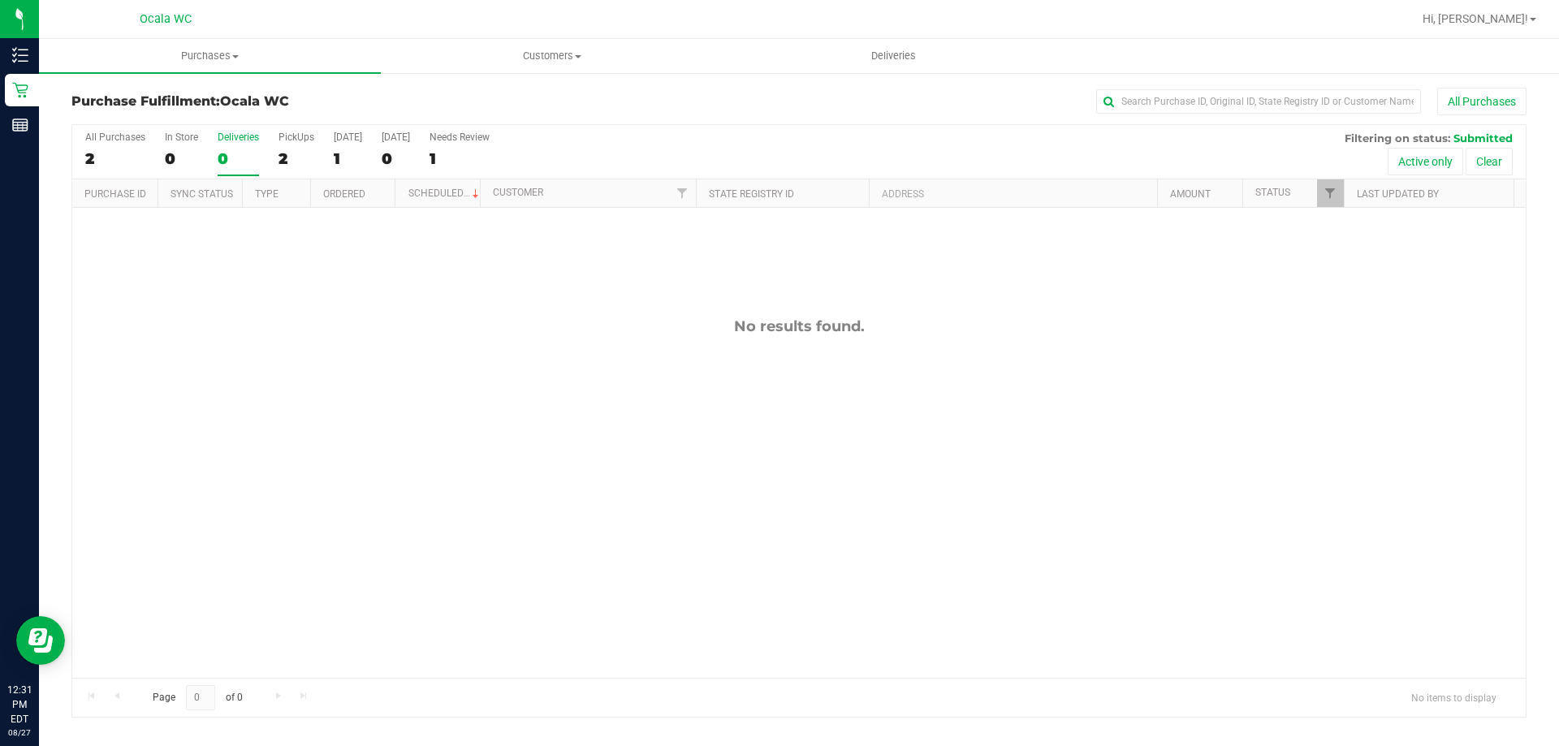
click at [655, 120] on div "Purchase Fulfillment: Ocala WC All Purchases" at bounding box center [798, 106] width 1455 height 36
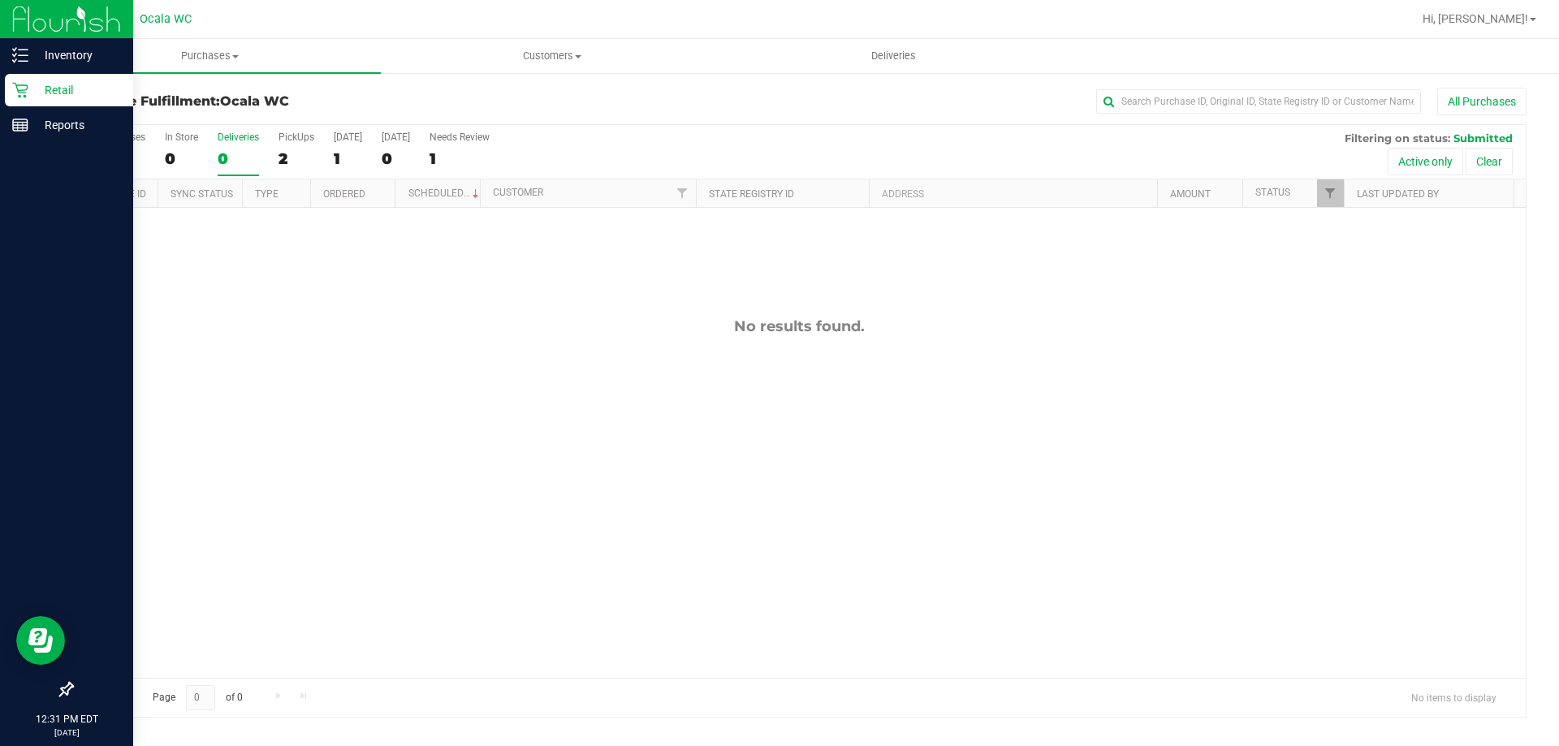
click at [21, 98] on div "Retail" at bounding box center [69, 90] width 128 height 32
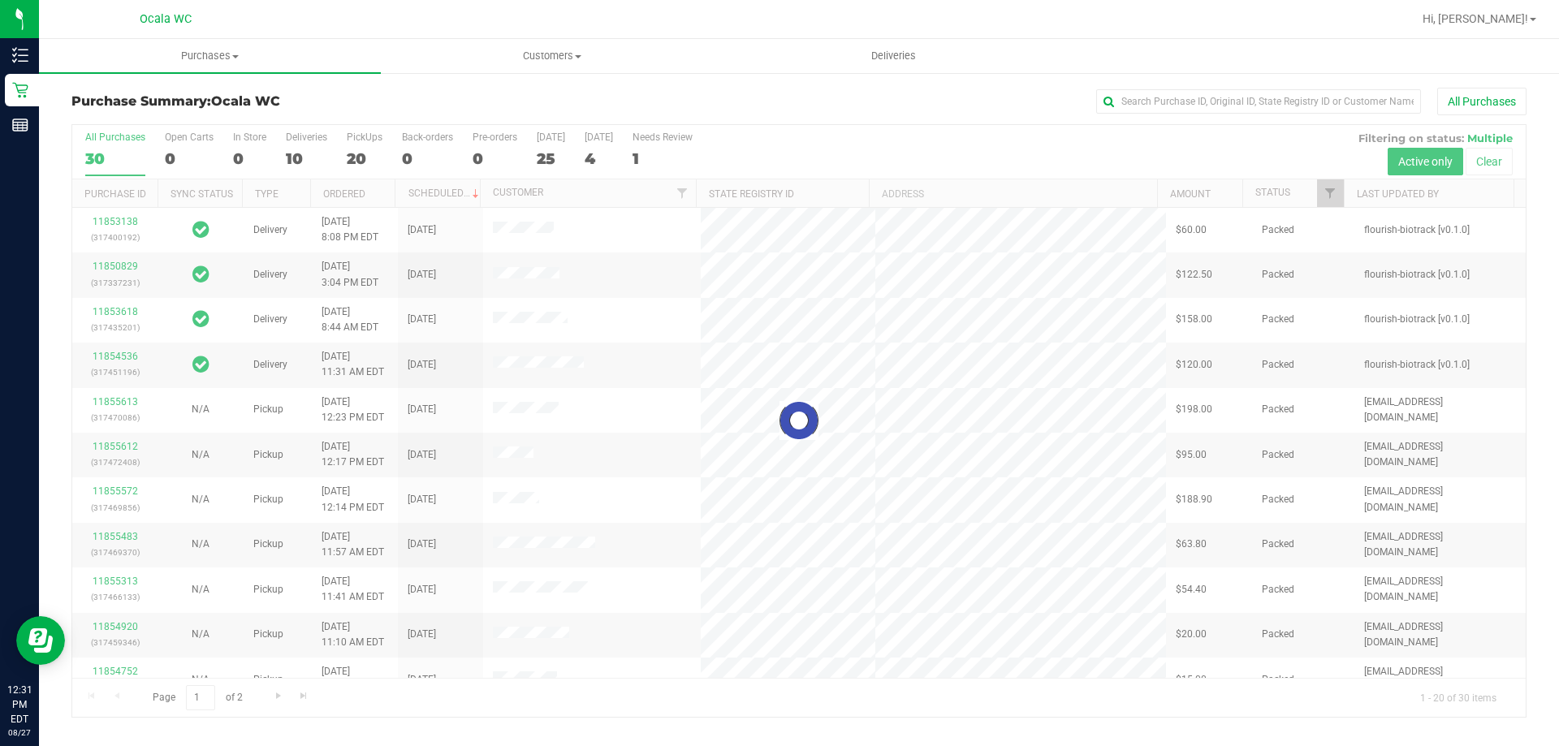
click at [292, 158] on div at bounding box center [799, 421] width 1454 height 592
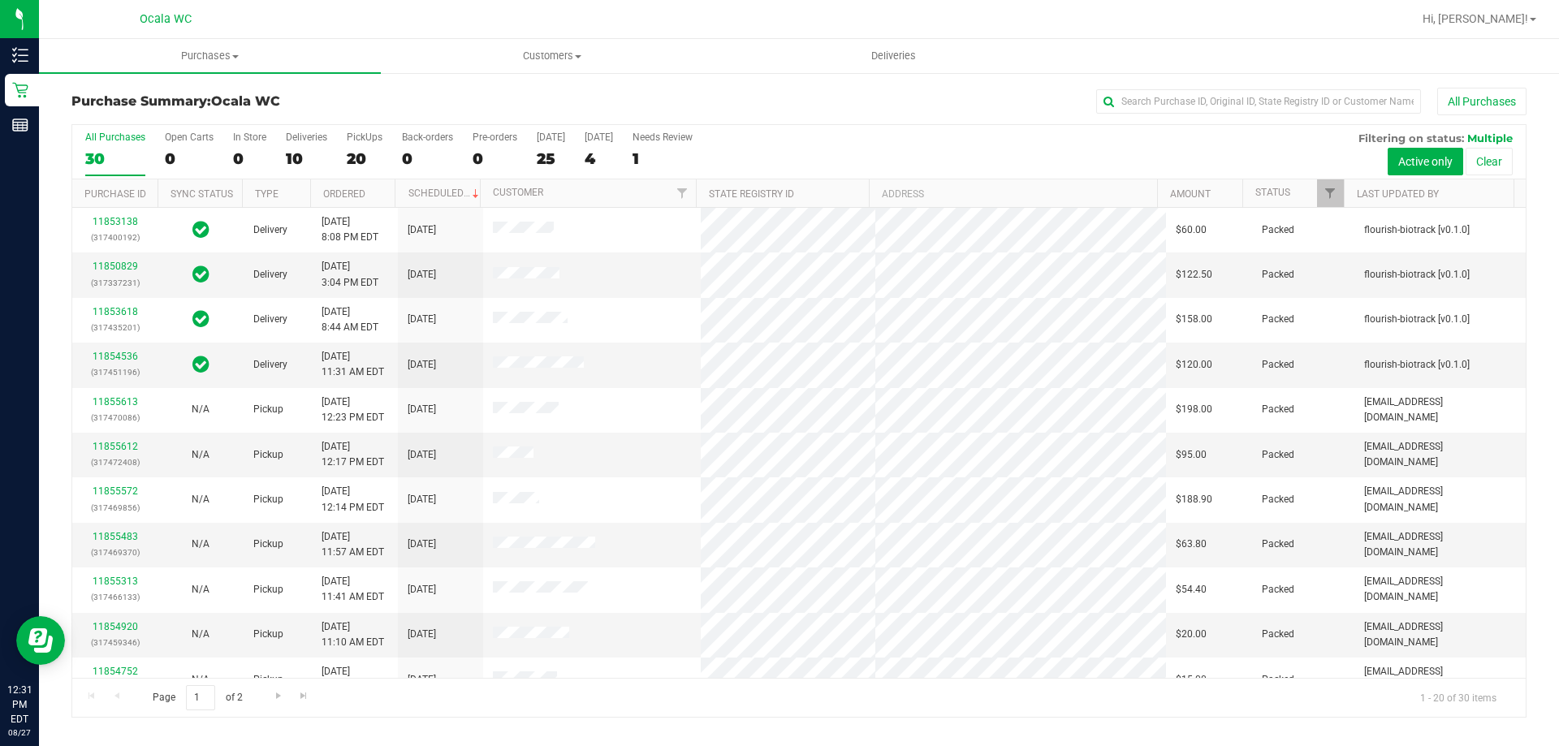
click at [292, 158] on div "10" at bounding box center [306, 158] width 41 height 19
click at [0, 0] on input "Deliveries 10" at bounding box center [0, 0] width 0 height 0
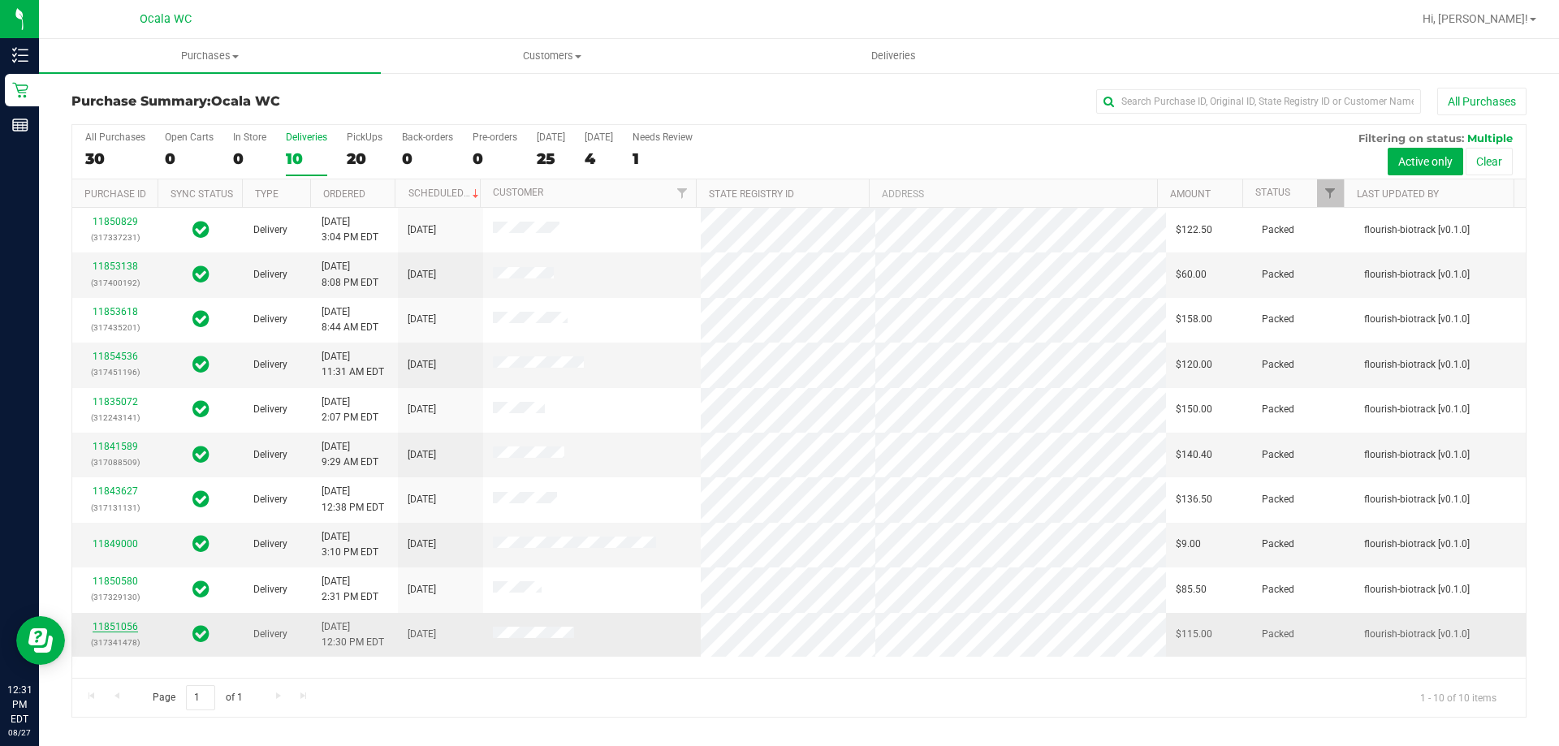
click at [112, 624] on link "11851056" at bounding box center [115, 626] width 45 height 11
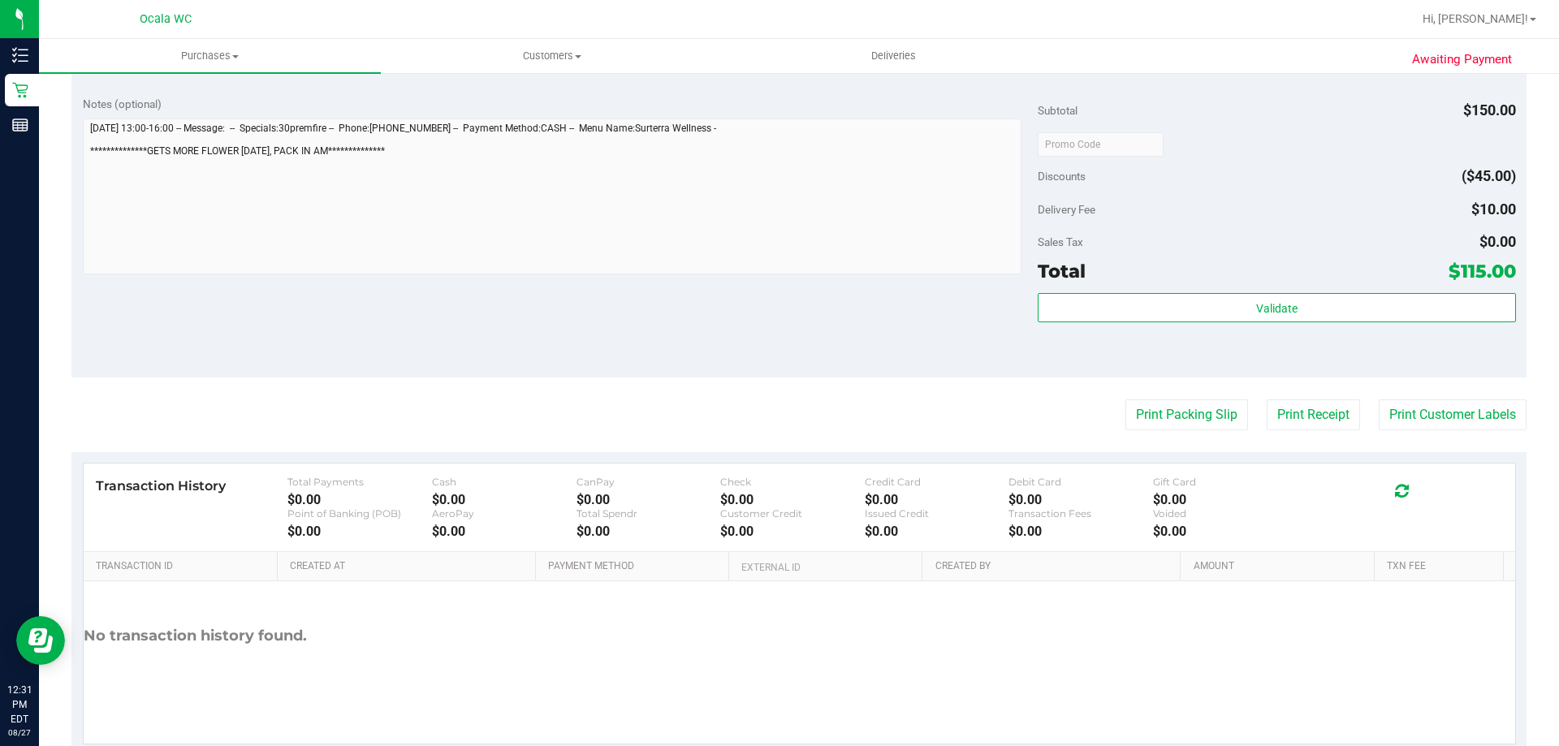
scroll to position [576, 0]
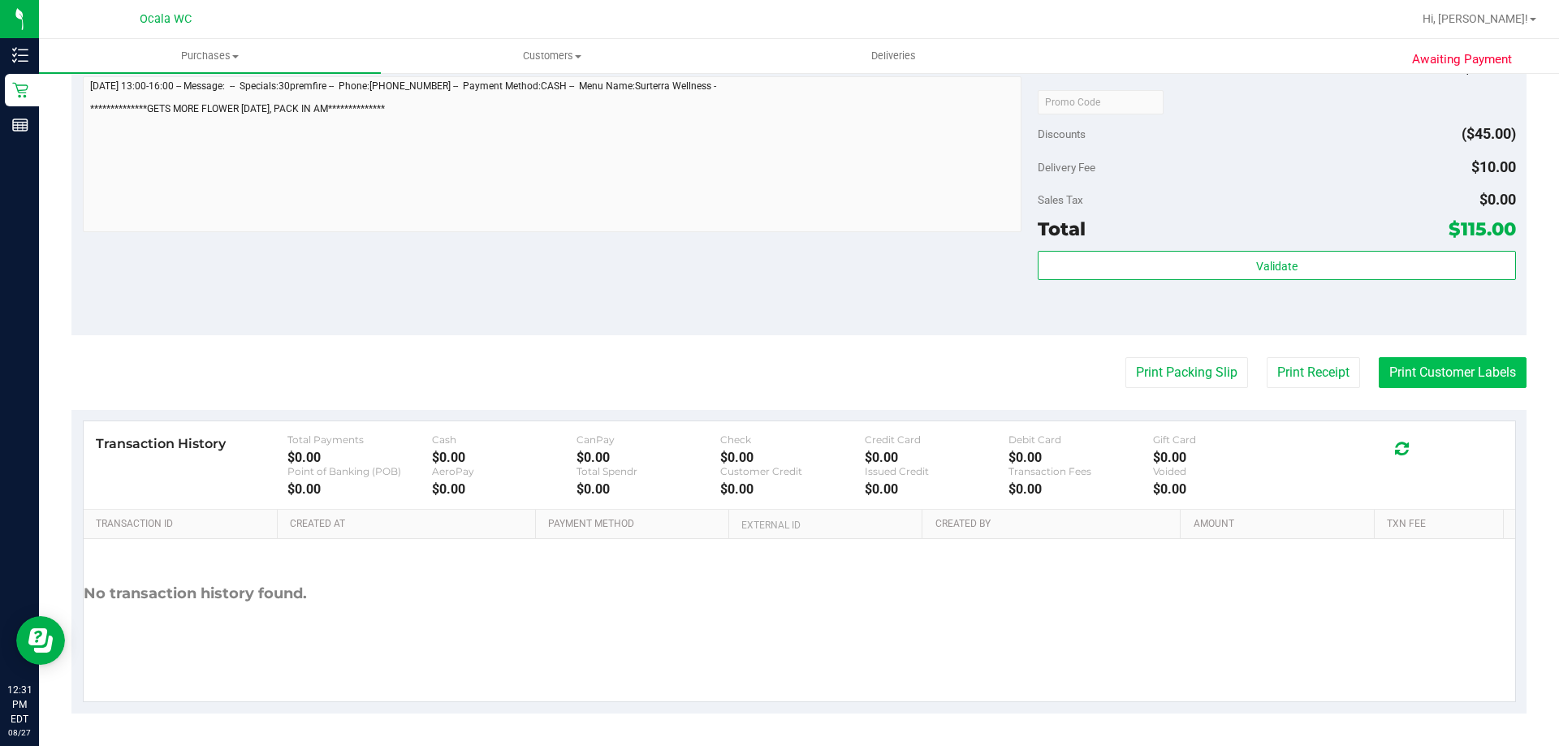
click at [1429, 373] on button "Print Customer Labels" at bounding box center [1453, 372] width 148 height 31
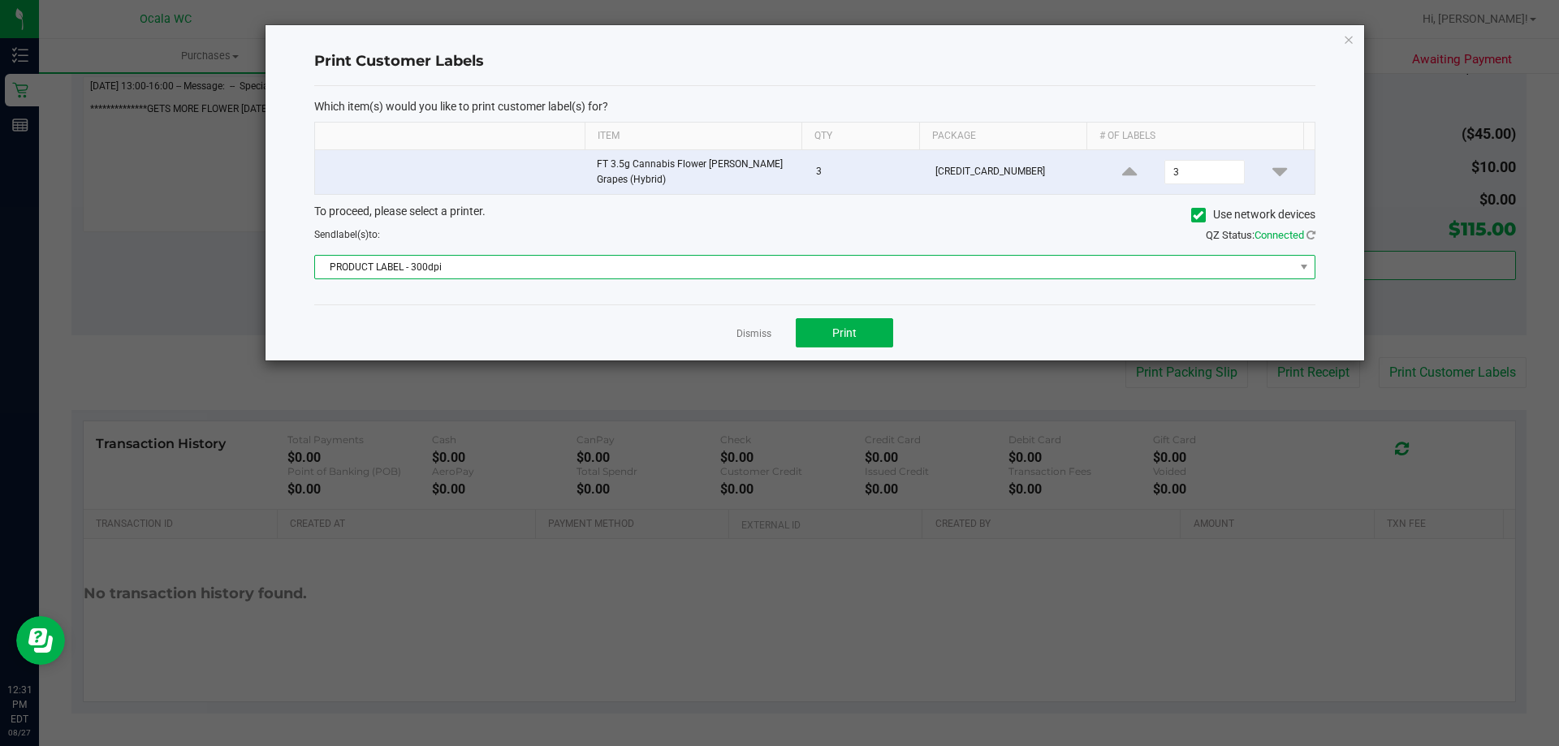
click at [589, 257] on span "PRODUCT LABEL - 300dpi" at bounding box center [805, 267] width 980 height 23
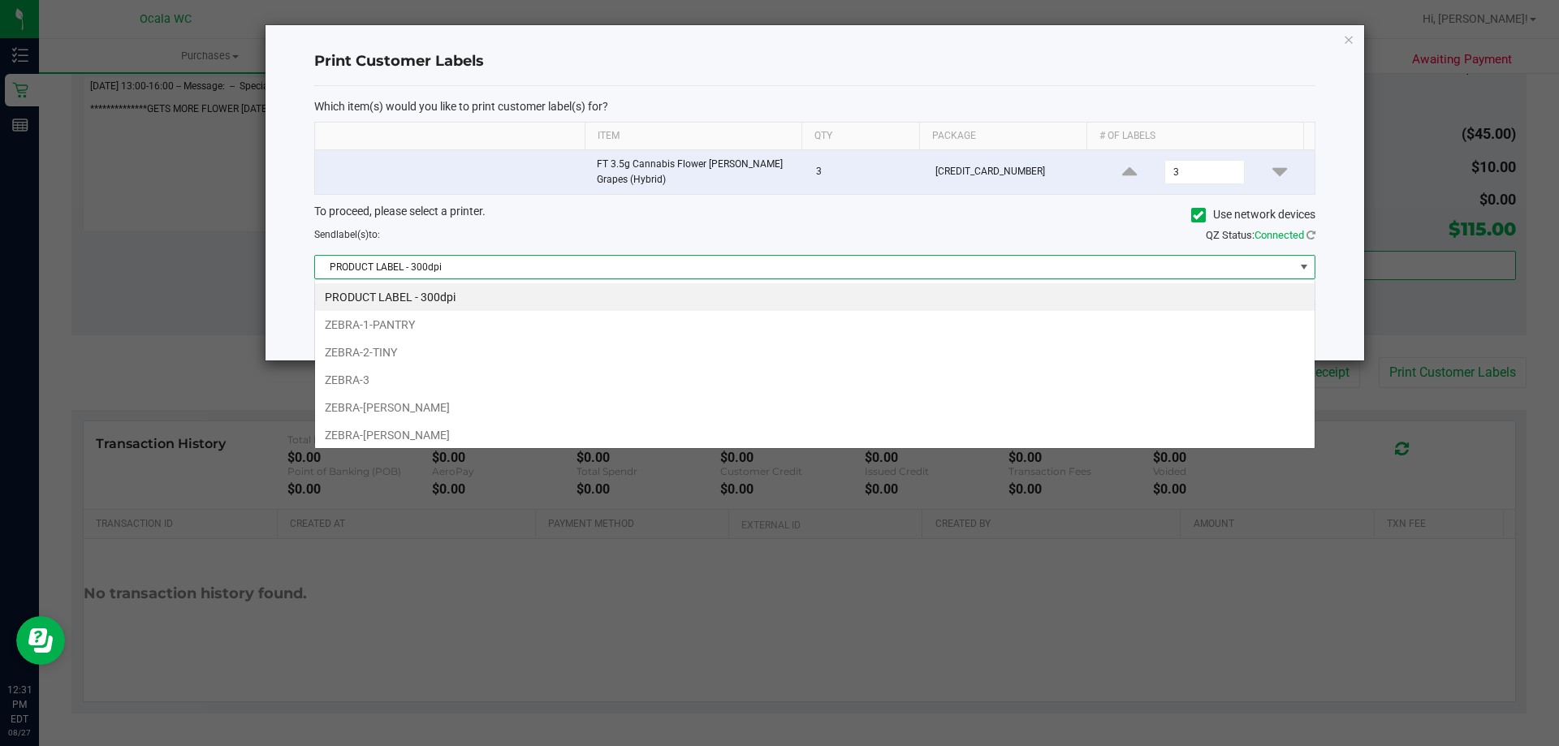
scroll to position [24, 1001]
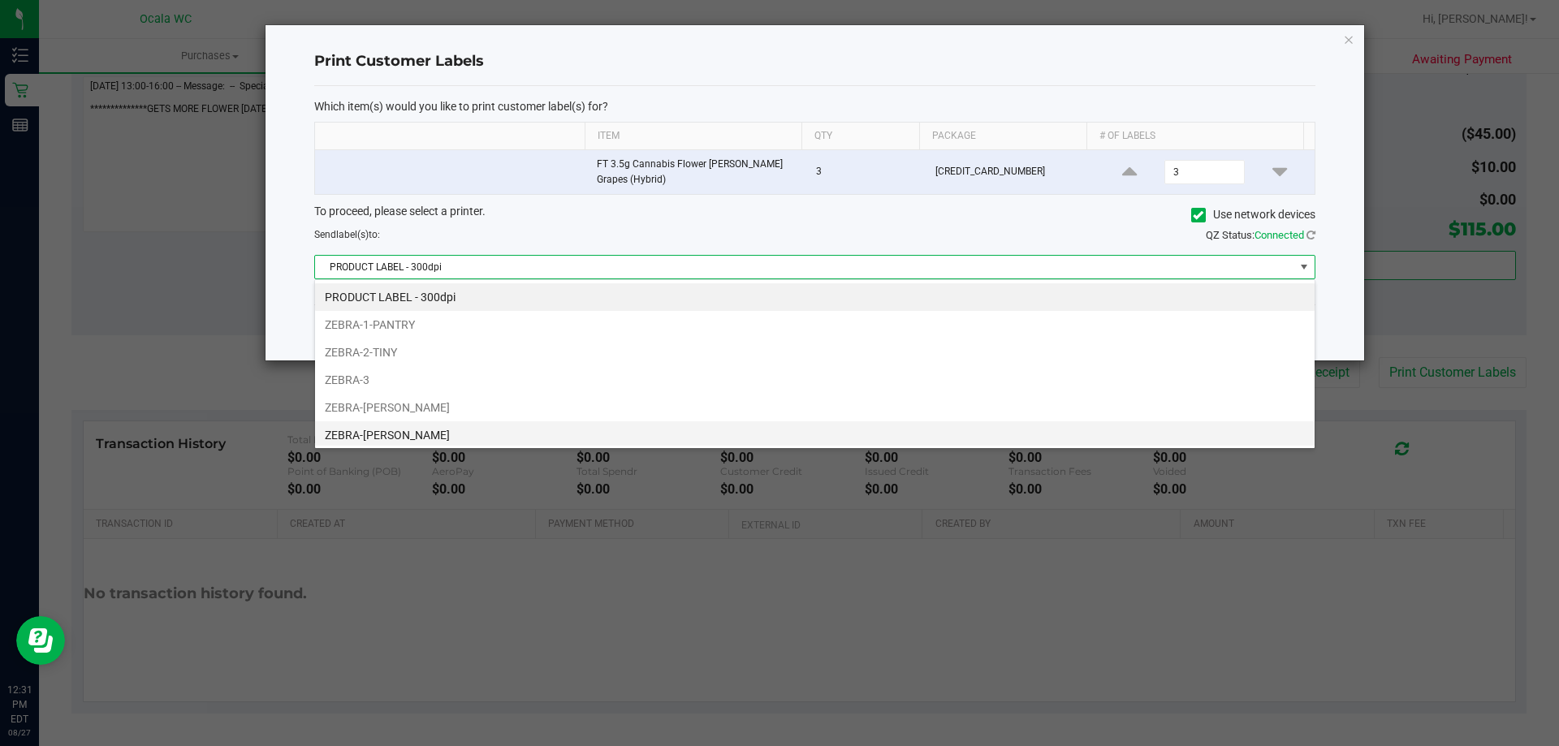
drag, startPoint x: 386, startPoint y: 409, endPoint x: 391, endPoint y: 423, distance: 15.7
click at [391, 423] on ul "PRODUCT LABEL - 300dpi ZEBRA-1-PANTRY ZEBRA-2-TINY ZEBRA-3 ZEBRA-[PERSON_NAME] …" at bounding box center [815, 366] width 1000 height 166
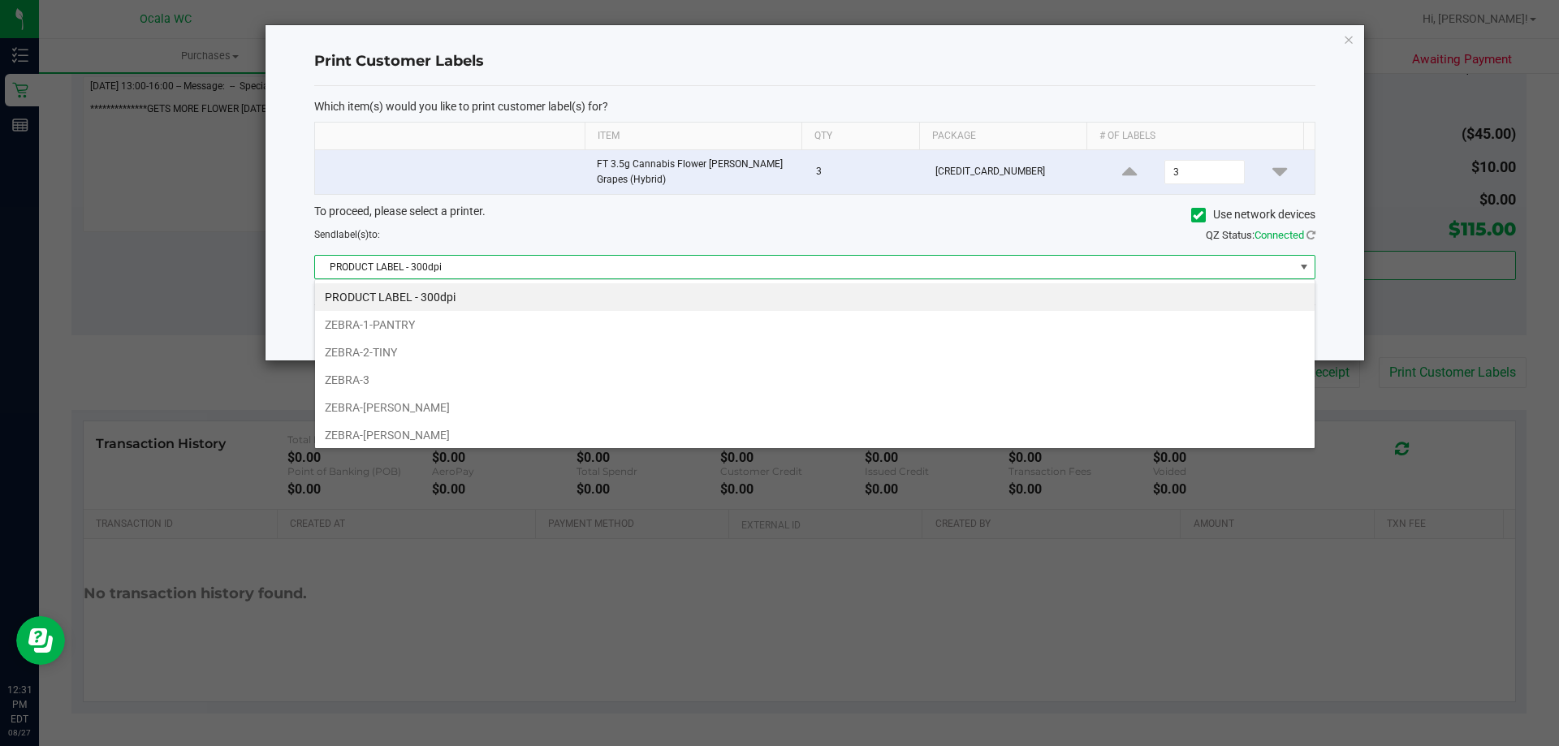
click at [403, 446] on div "PRODUCT LABEL - 300dpi ZEBRA-1-PANTRY ZEBRA-2-TINY ZEBRA-3 ZEBRA-[PERSON_NAME] …" at bounding box center [814, 364] width 1001 height 170
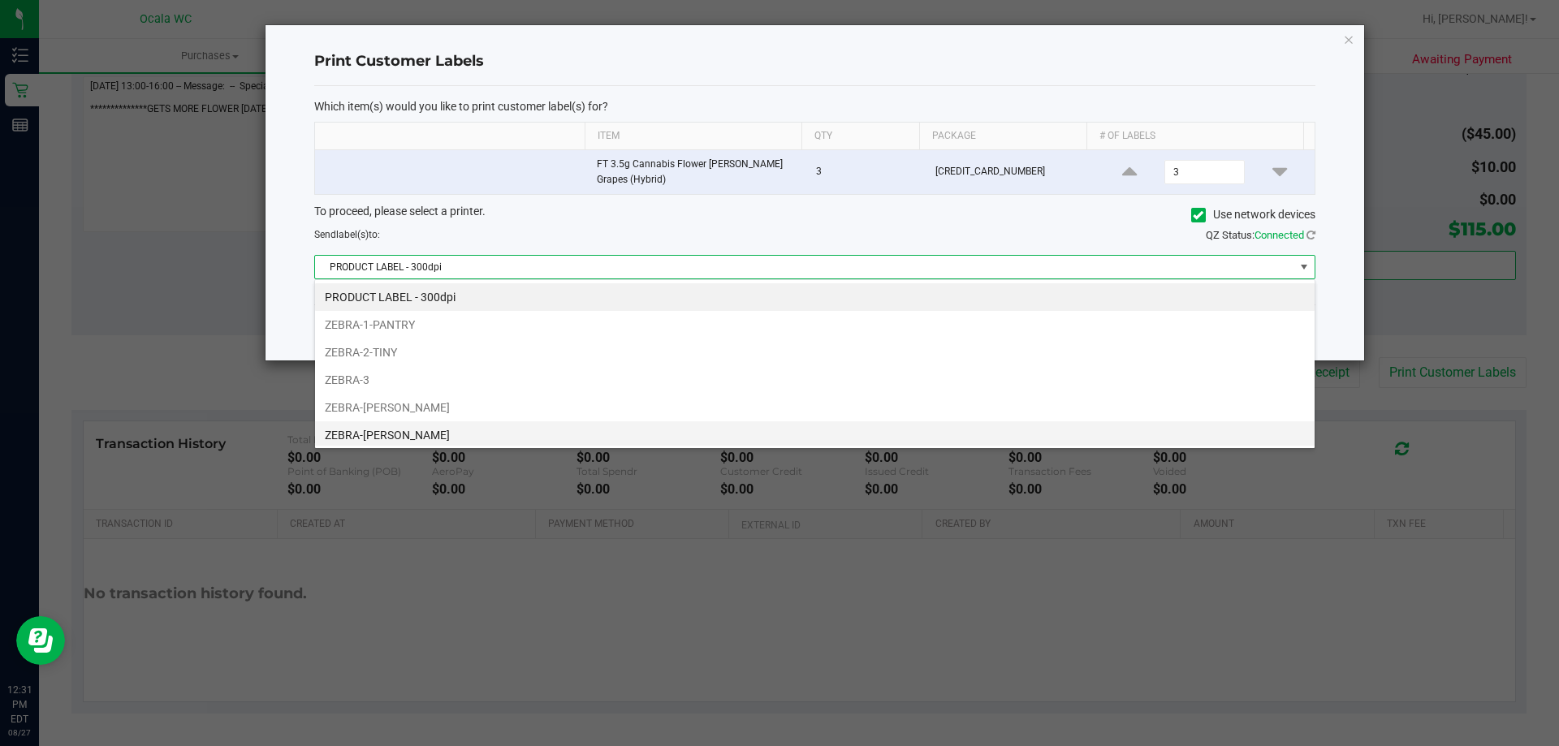
click at [409, 441] on li "ZEBRA-[PERSON_NAME]" at bounding box center [815, 436] width 1000 height 28
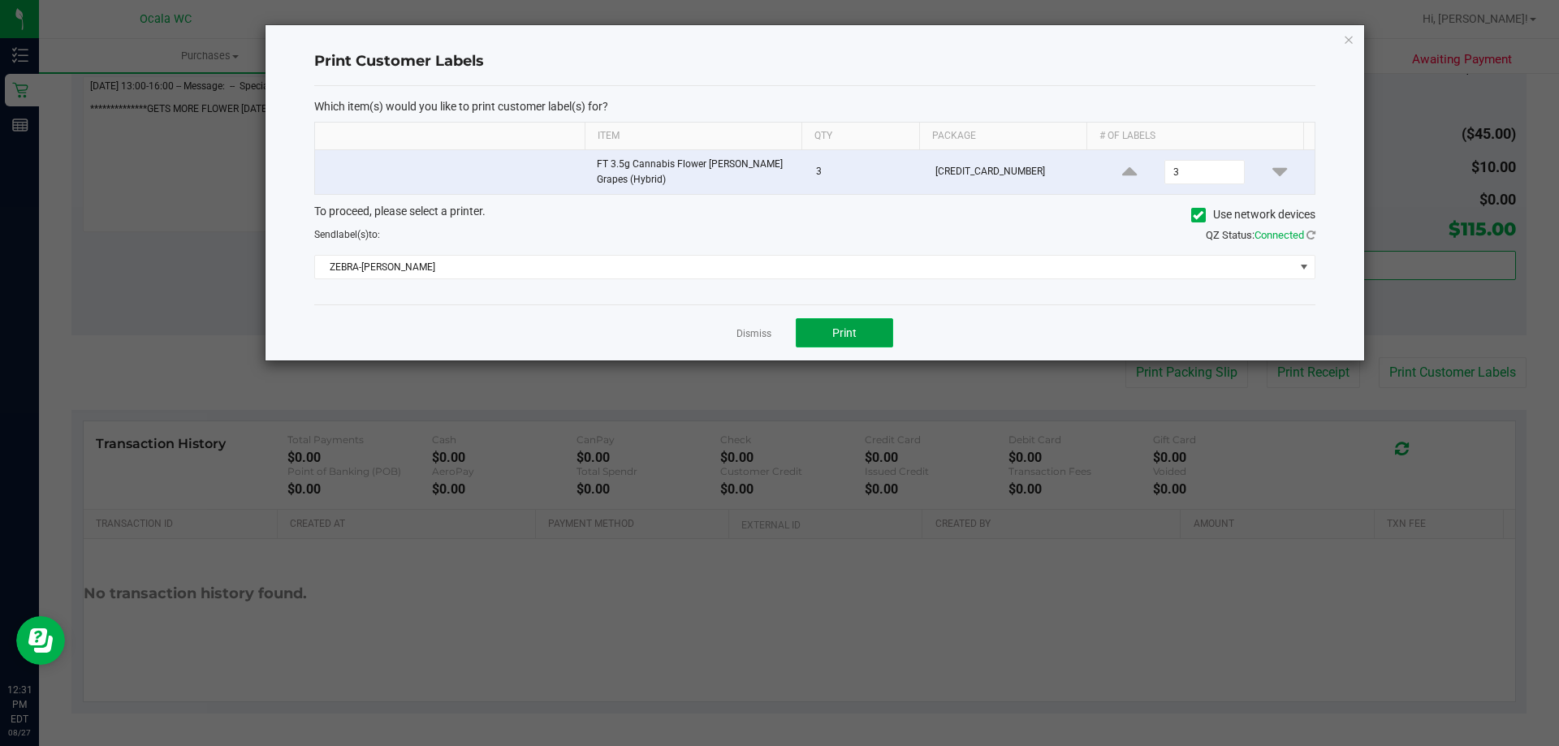
click at [893, 328] on button "Print" at bounding box center [844, 332] width 97 height 29
click at [765, 334] on link "Dismiss" at bounding box center [754, 334] width 35 height 14
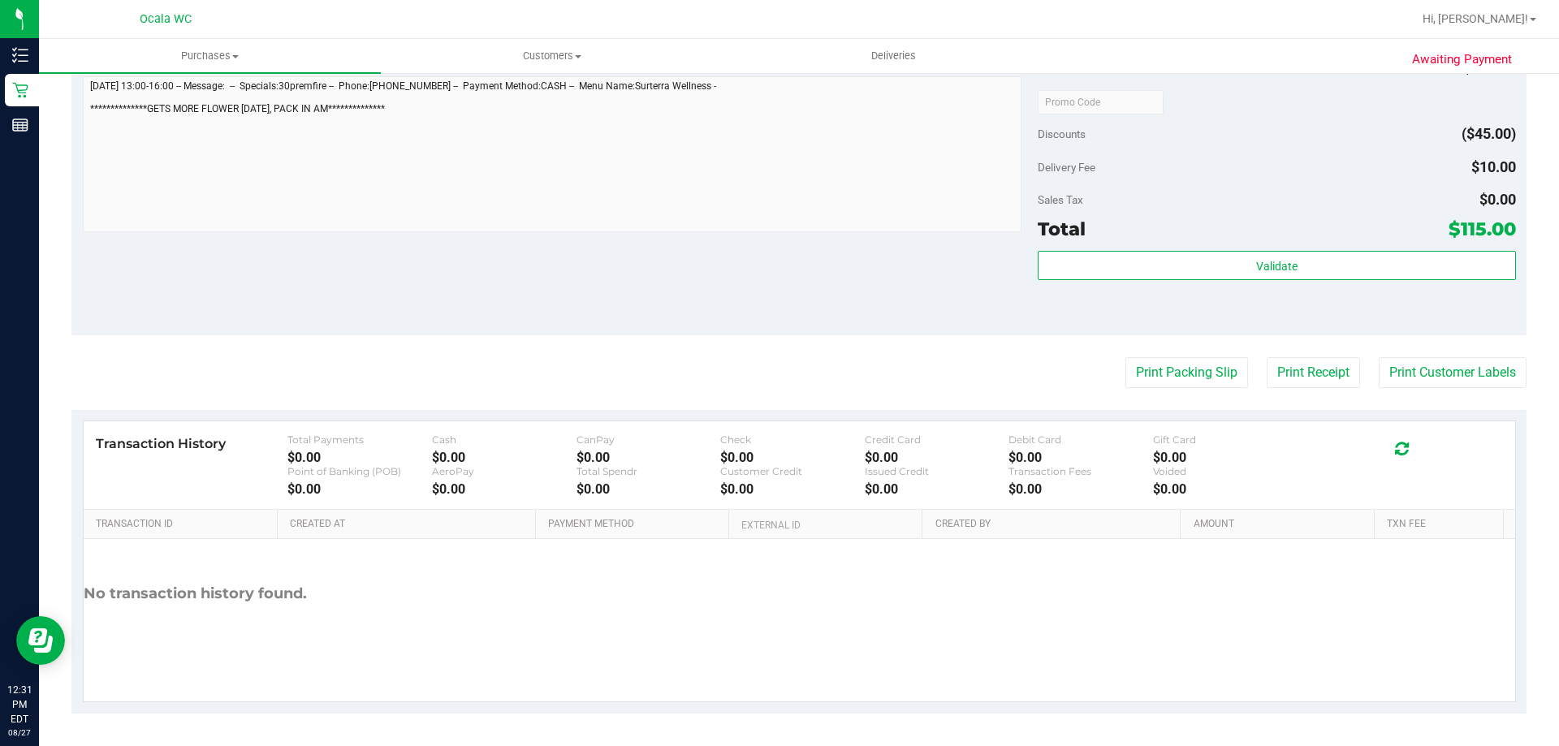
click at [811, 332] on div "Notes (optional) Subtotal $150.00 Discounts ($45.00) Delivery Fee $10.00 Sales …" at bounding box center [798, 189] width 1455 height 292
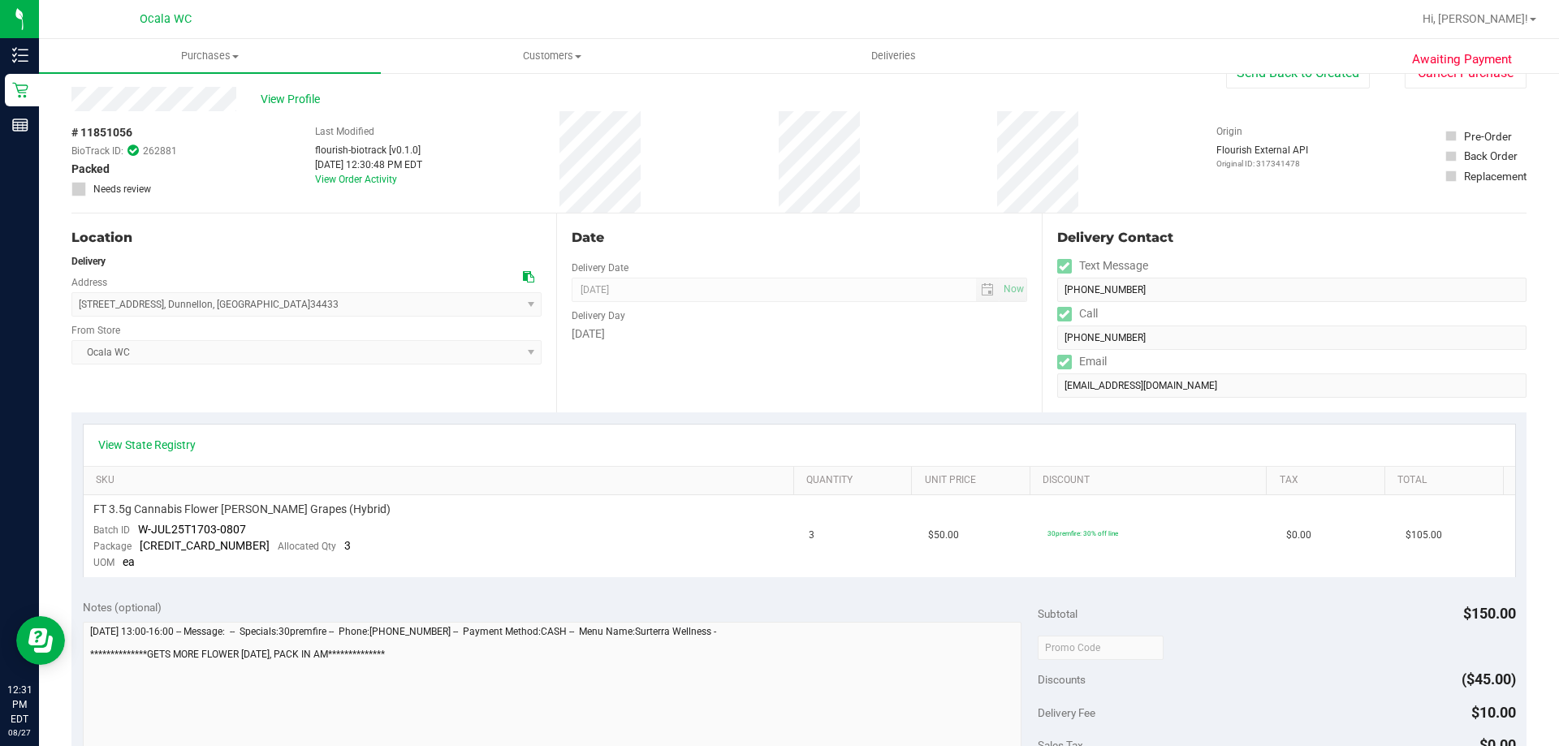
scroll to position [0, 0]
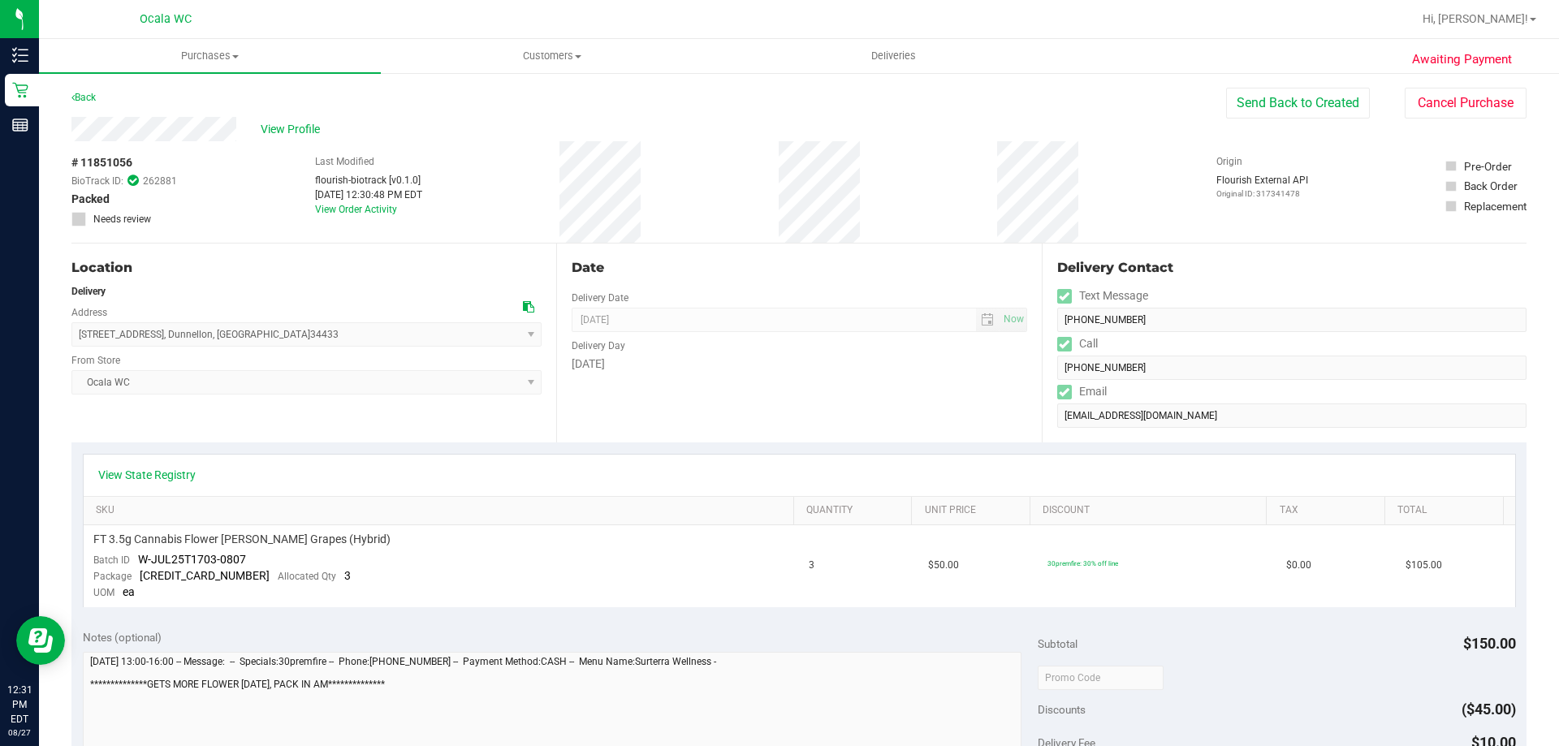
click at [918, 137] on div "View Profile" at bounding box center [648, 129] width 1155 height 24
click at [77, 95] on link "Back" at bounding box center [83, 97] width 24 height 11
